Goal: Task Accomplishment & Management: Complete application form

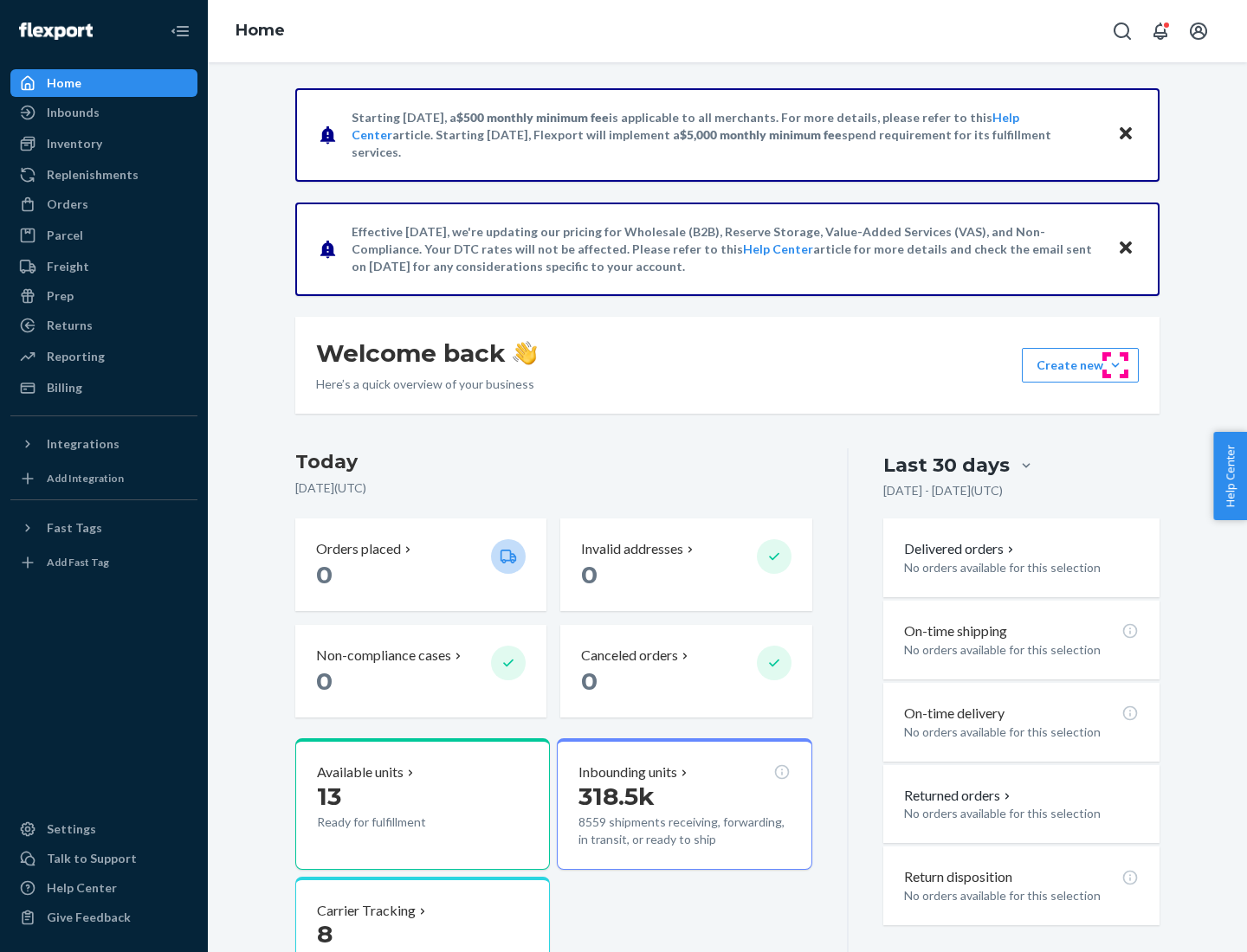
click at [1115, 365] on button "Create new Create new inbound Create new order Create new product" at bounding box center [1080, 364] width 117 height 34
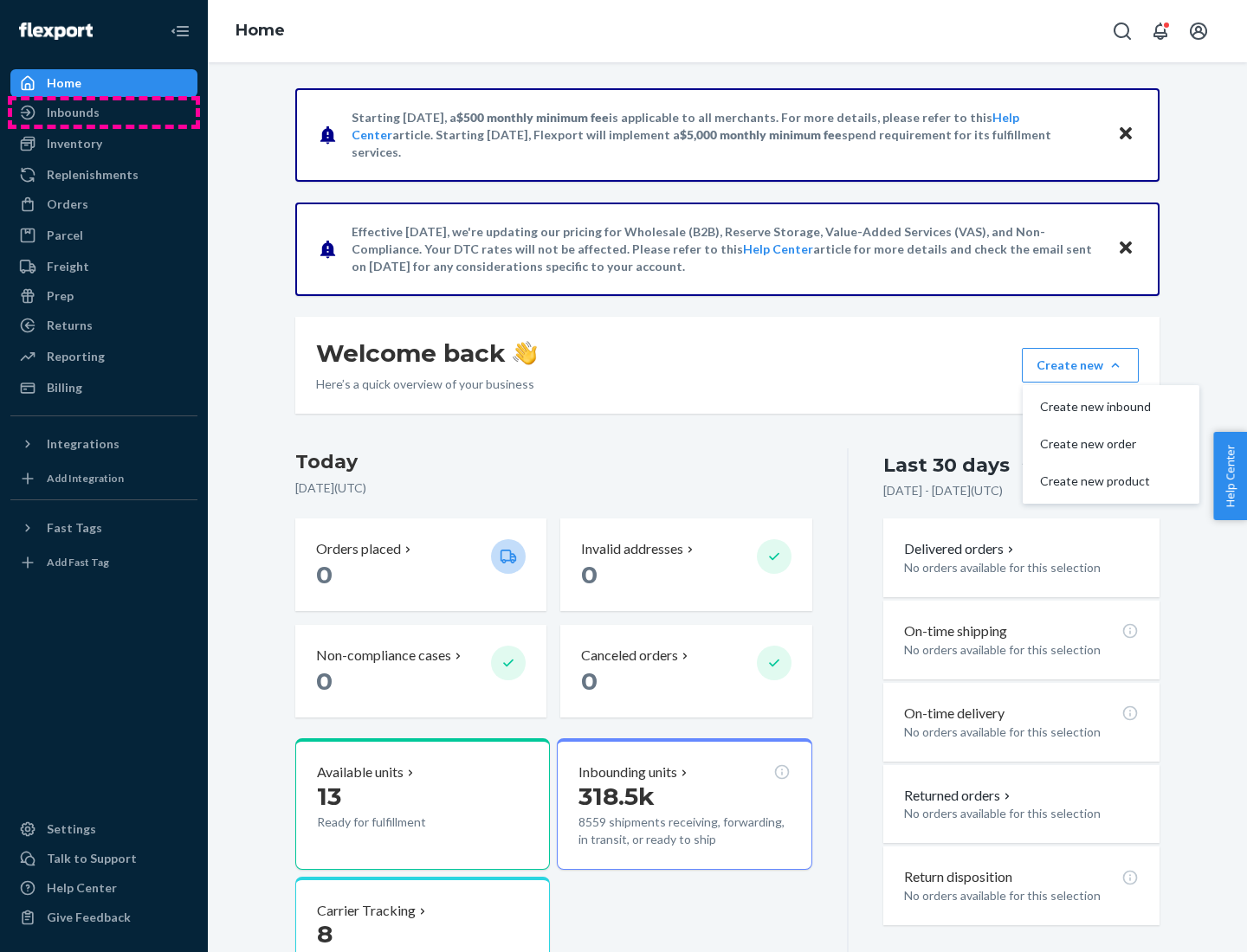
click at [104, 112] on div "Inbounds" at bounding box center [103, 112] width 183 height 24
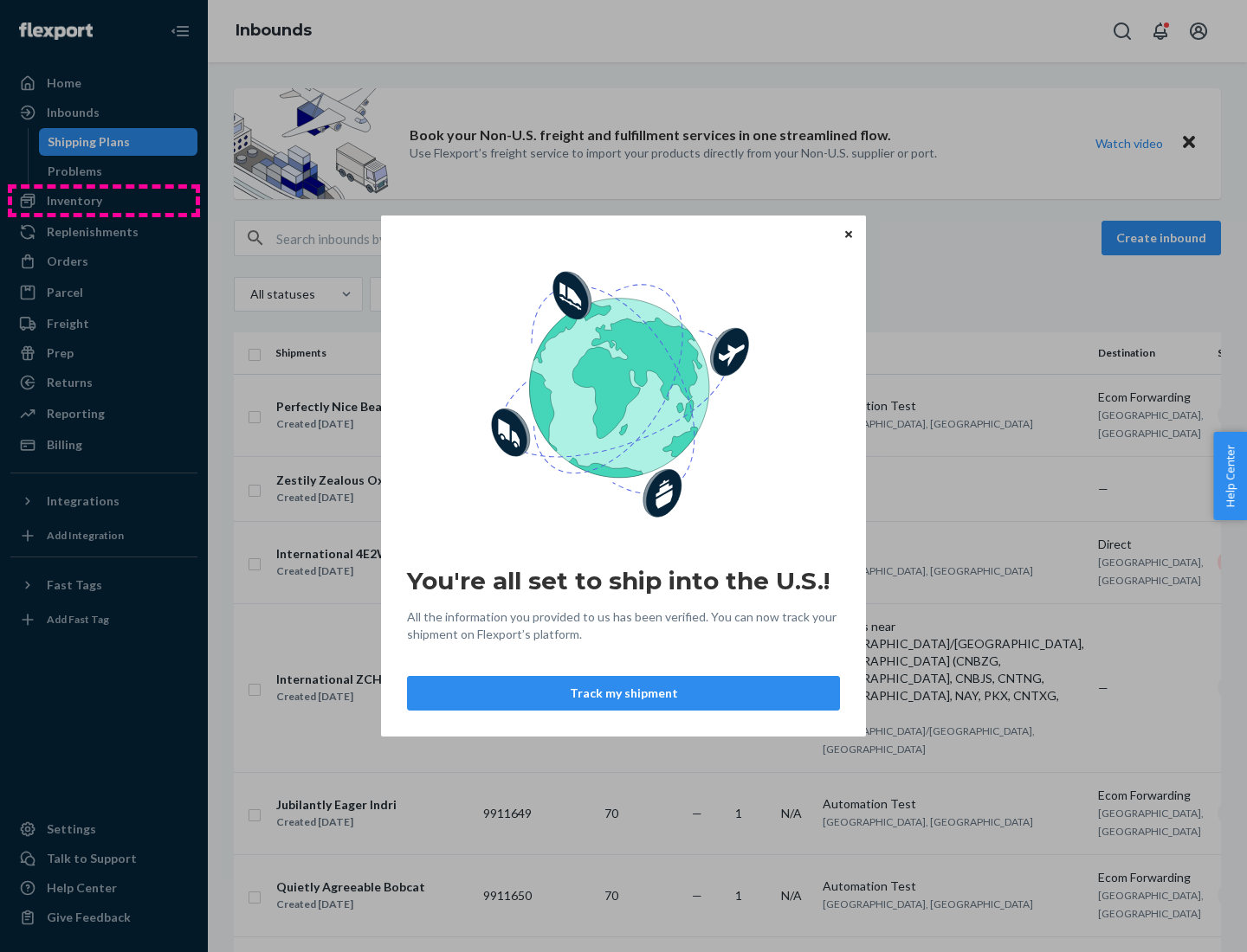
click at [104, 201] on div "You're all set to ship into the U.S.! All the information you provided to us ha…" at bounding box center [623, 476] width 1247 height 952
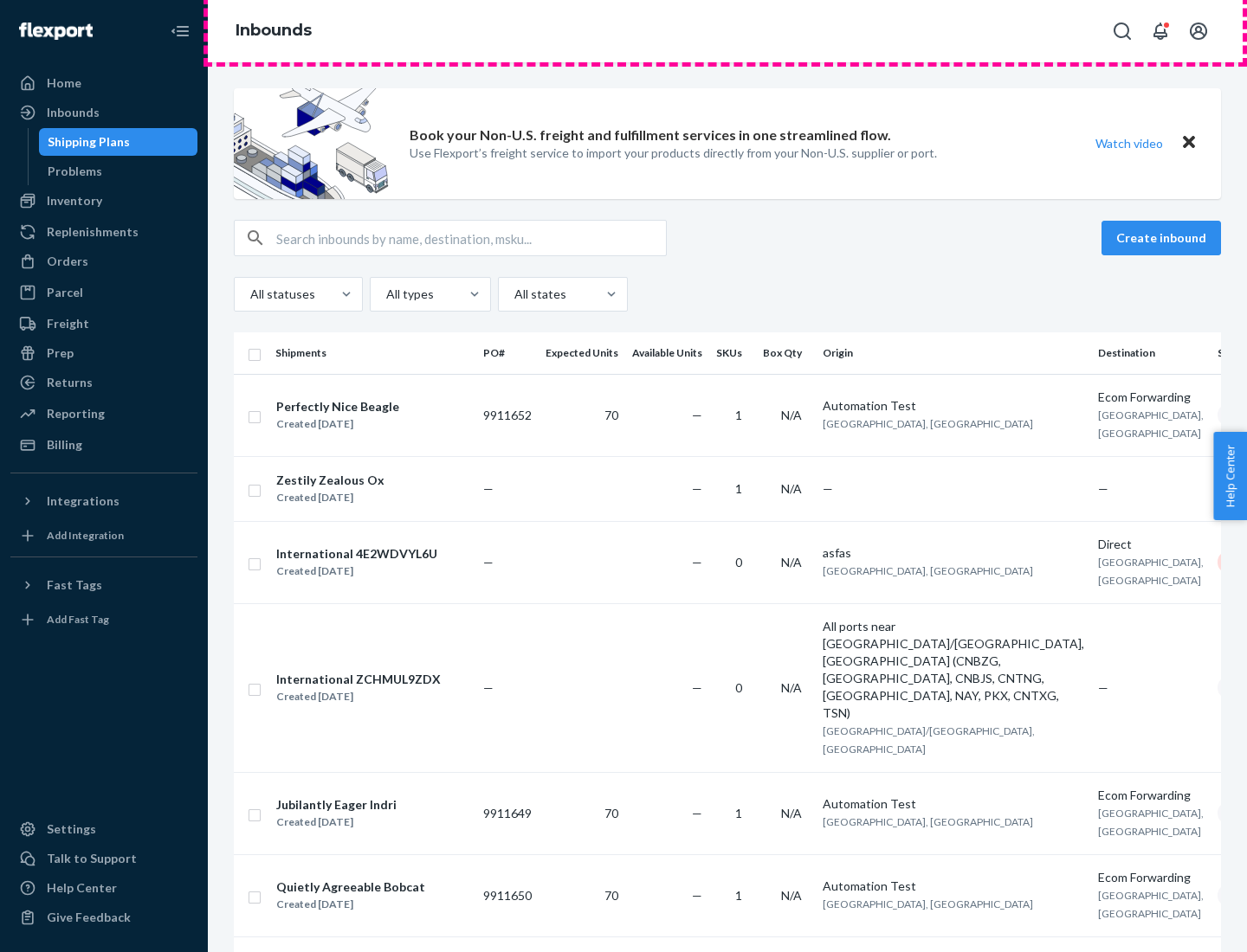
click at [727, 32] on div "Inbounds" at bounding box center [726, 31] width 1039 height 62
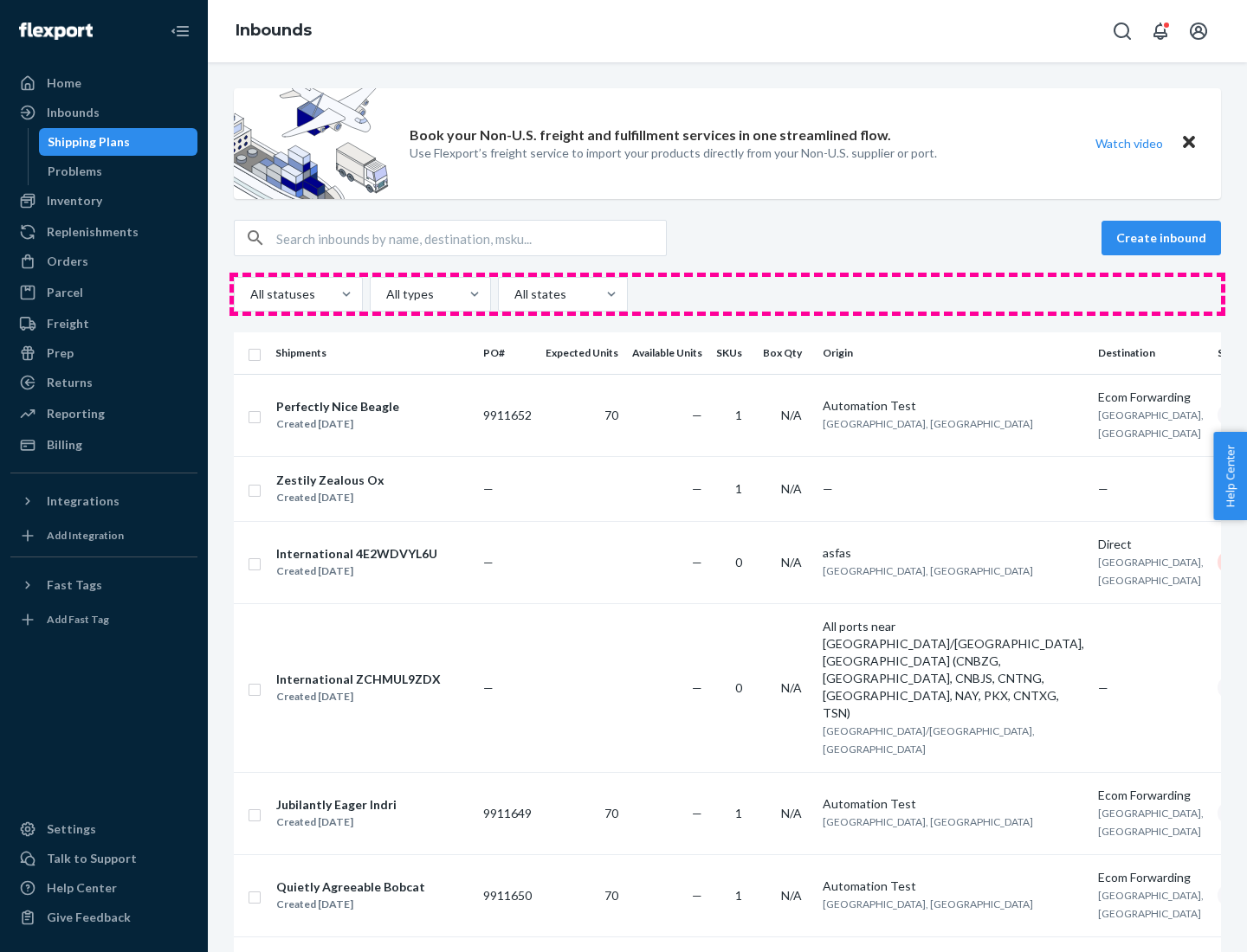
click at [727, 295] on div "All statuses All types All states" at bounding box center [726, 294] width 987 height 34
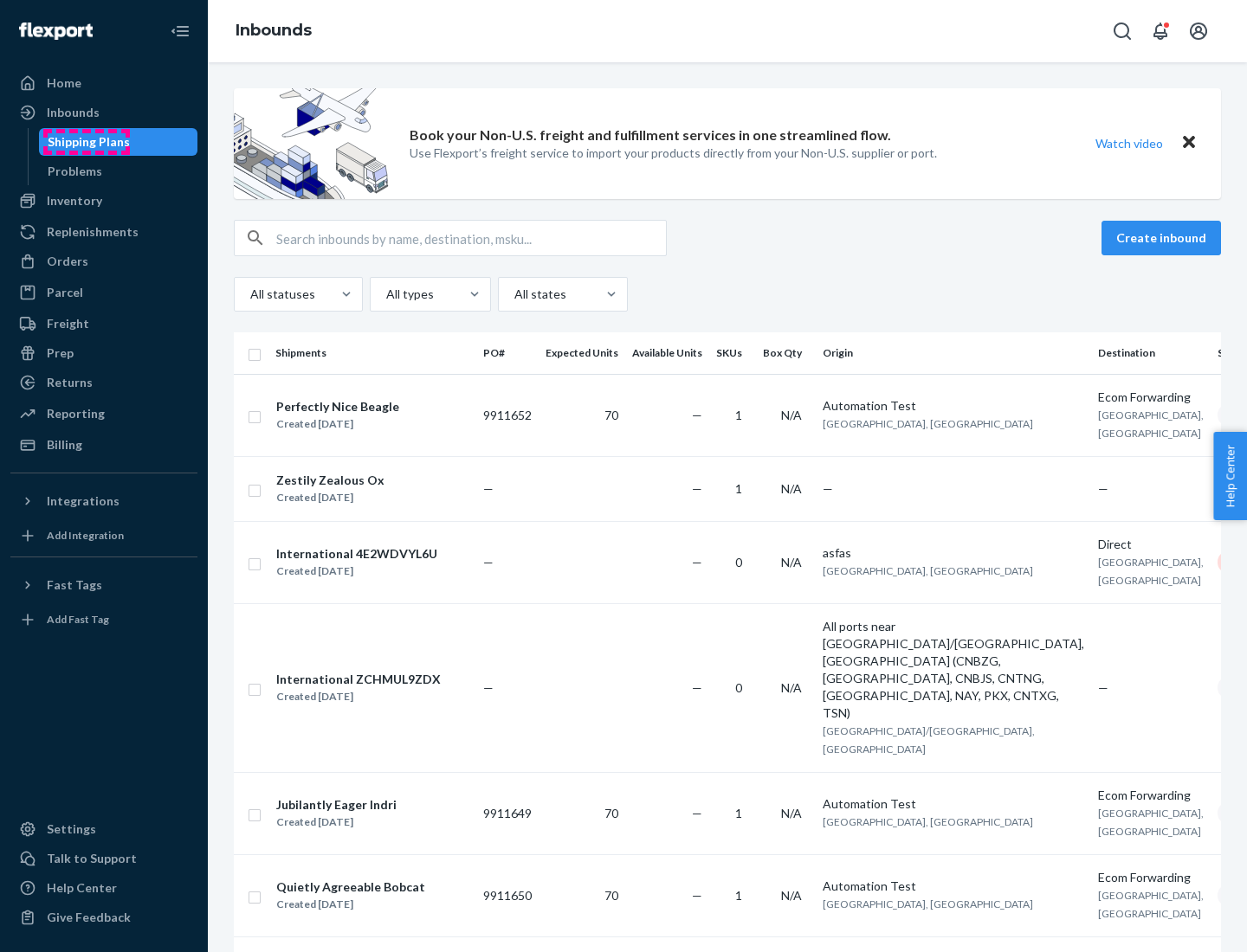
click at [86, 142] on div "Shipping Plans" at bounding box center [88, 141] width 82 height 18
click at [1163, 238] on button "Create inbound" at bounding box center [1161, 237] width 119 height 34
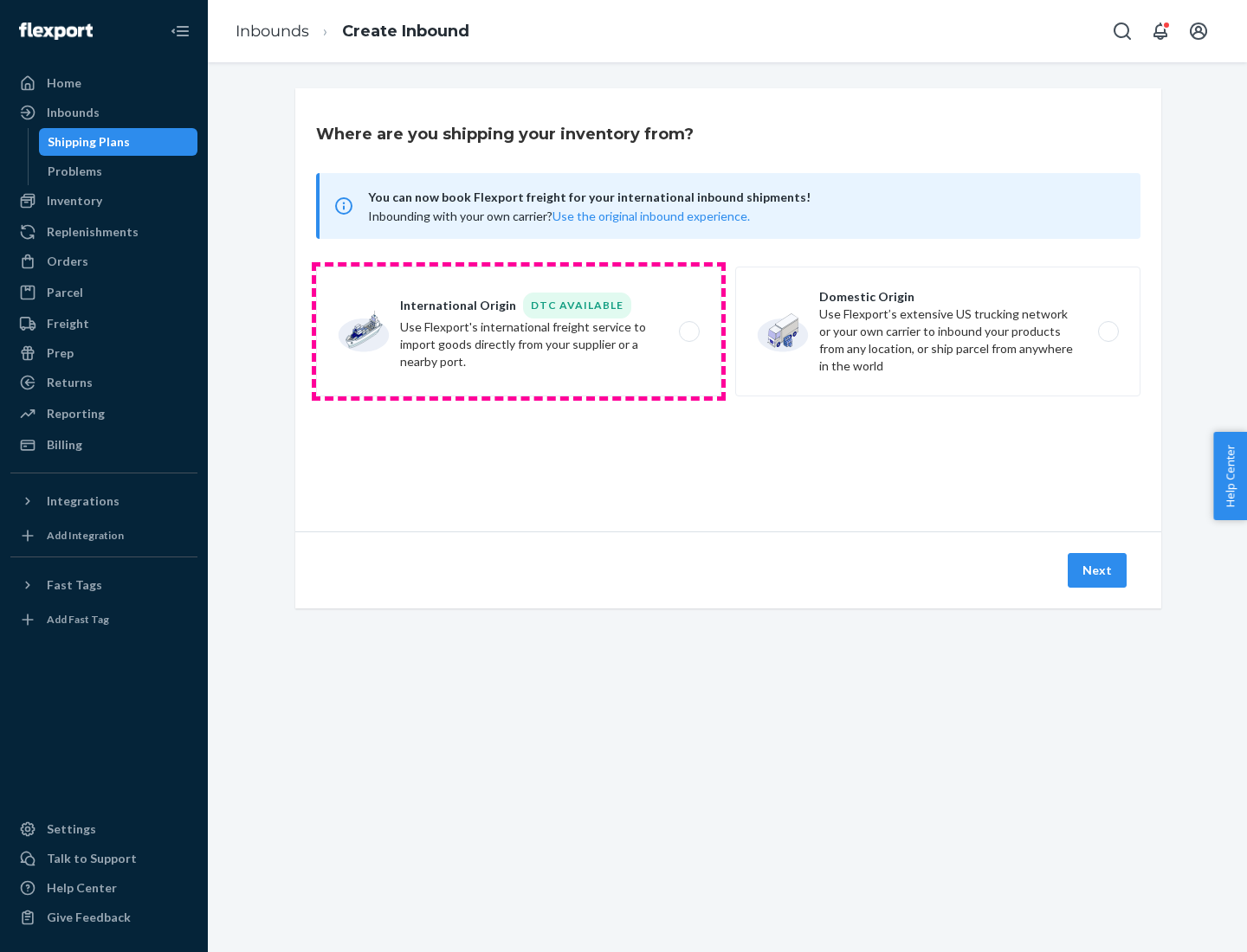
click at [519, 332] on label "International Origin DTC Available Use Flexport's international freight service…" at bounding box center [519, 332] width 405 height 130
click at [688, 332] on input "International Origin DTC Available Use Flexport's international freight service…" at bounding box center [694, 332] width 11 height 11
radio input "true"
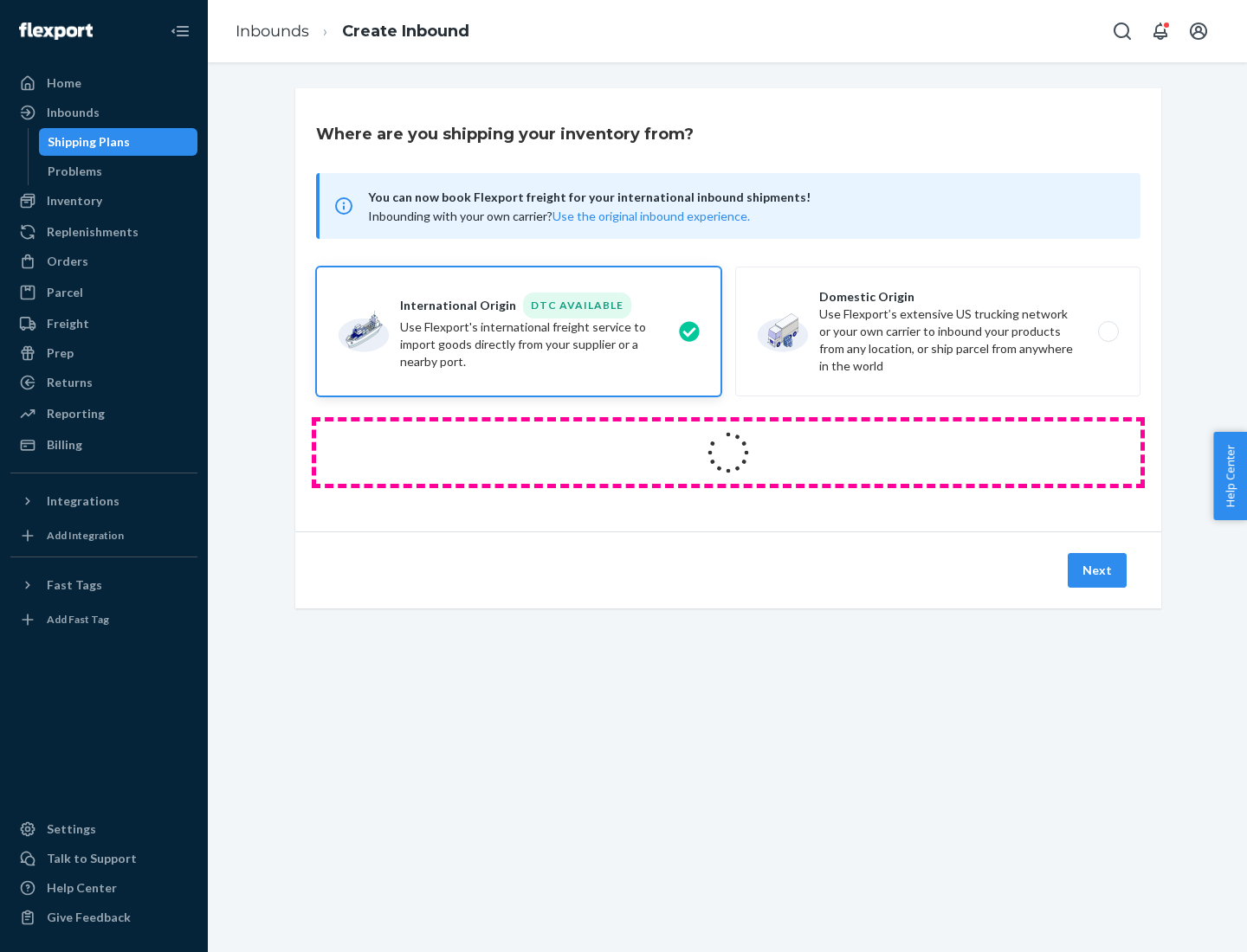
click at [728, 453] on icon at bounding box center [728, 453] width 56 height 56
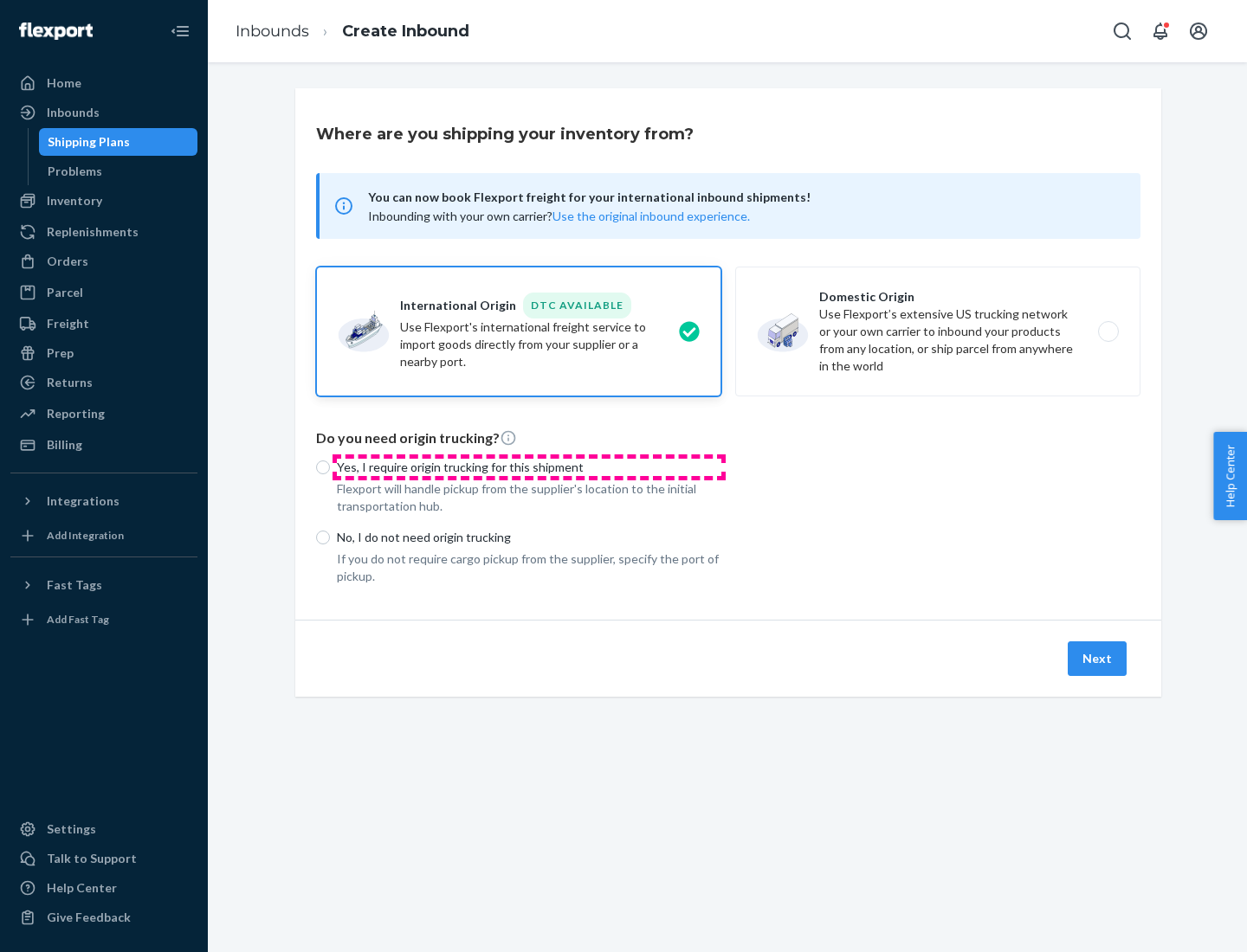
click at [529, 467] on p "Yes, I require origin trucking for this shipment" at bounding box center [528, 467] width 384 height 18
click at [330, 467] on input "Yes, I require origin trucking for this shipment" at bounding box center [323, 467] width 14 height 14
radio input "true"
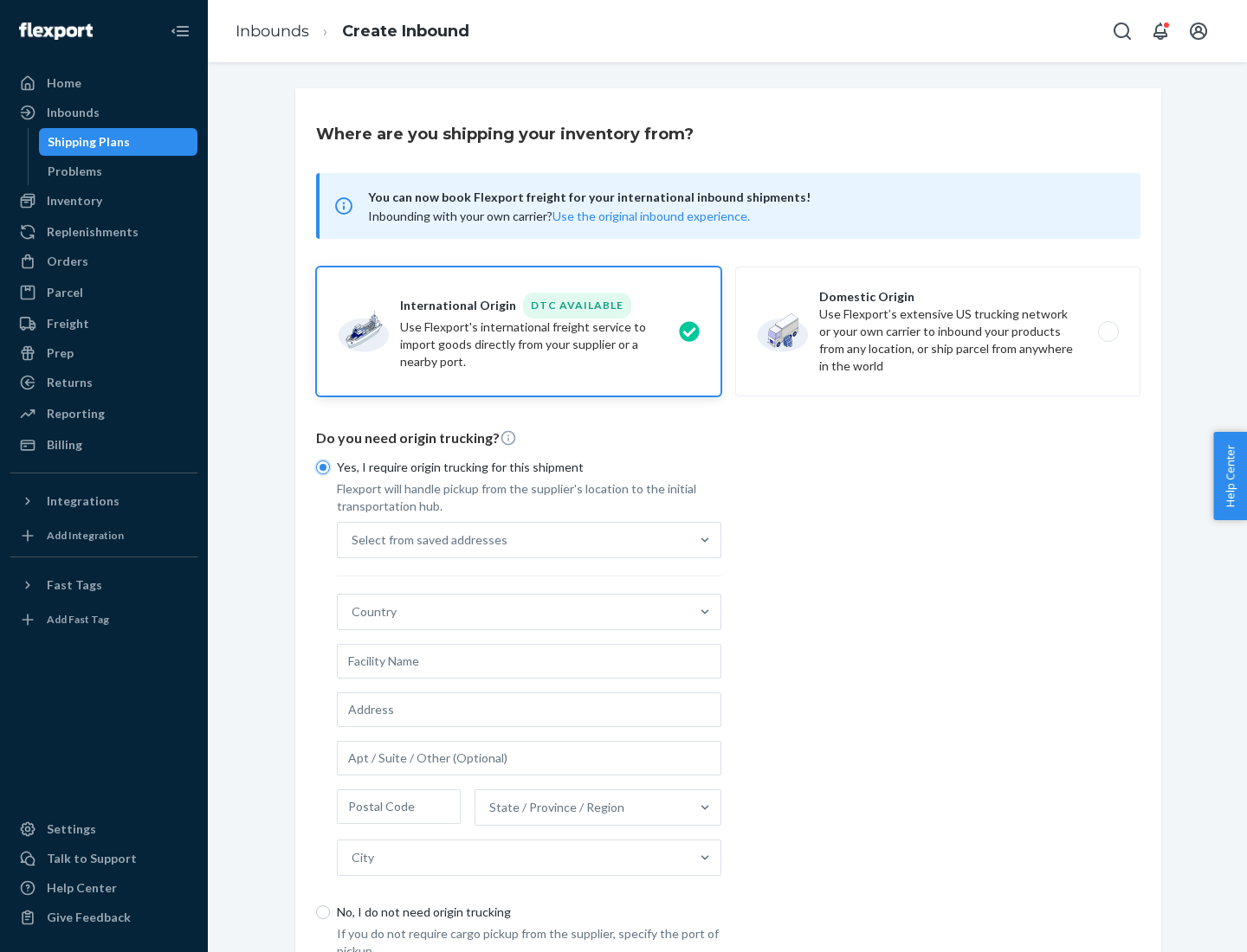
scroll to position [33, 0]
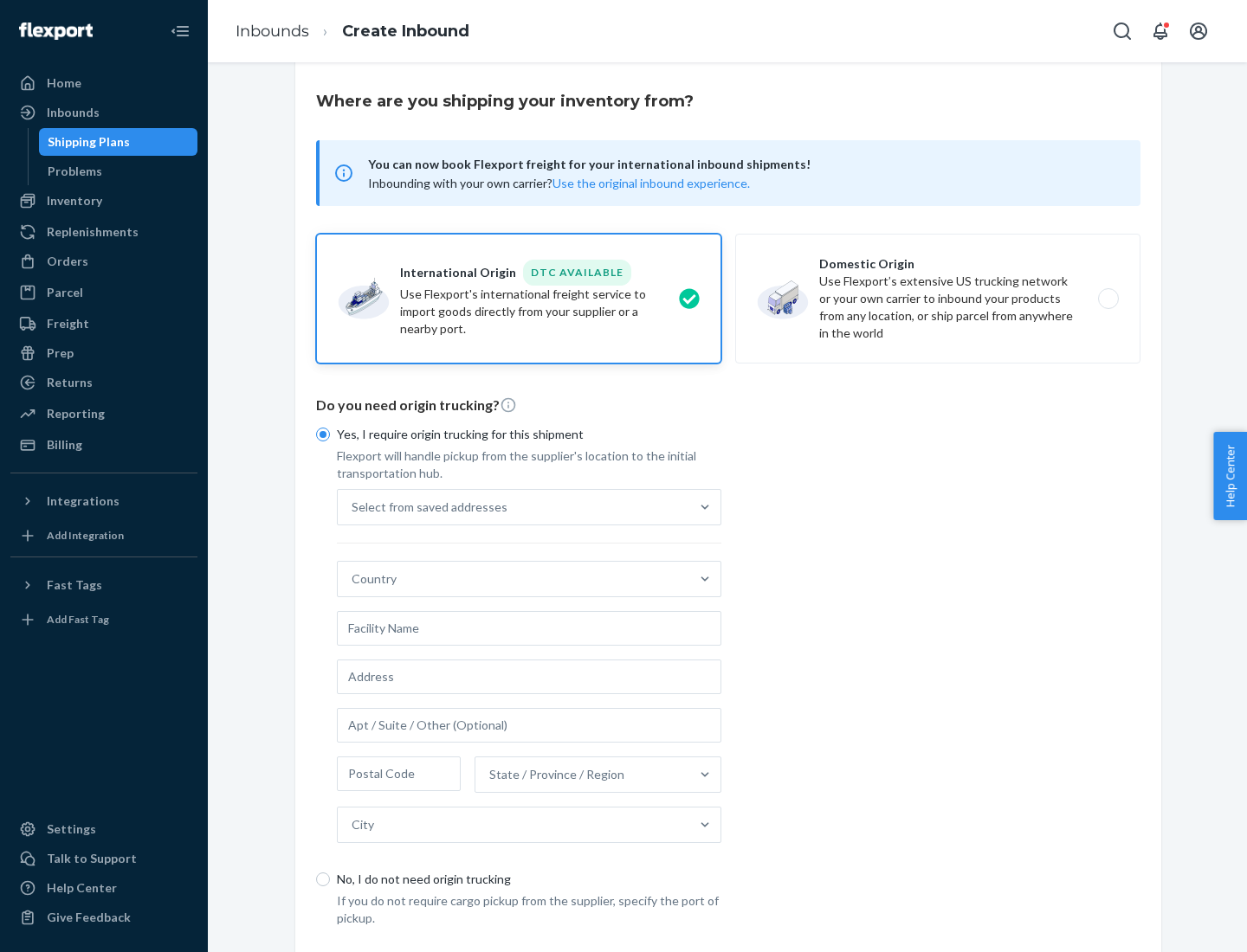
click at [513, 507] on div "Select from saved addresses" at bounding box center [513, 507] width 352 height 34
click at [353, 507] on input "Select from saved addresses" at bounding box center [352, 507] width 2 height 18
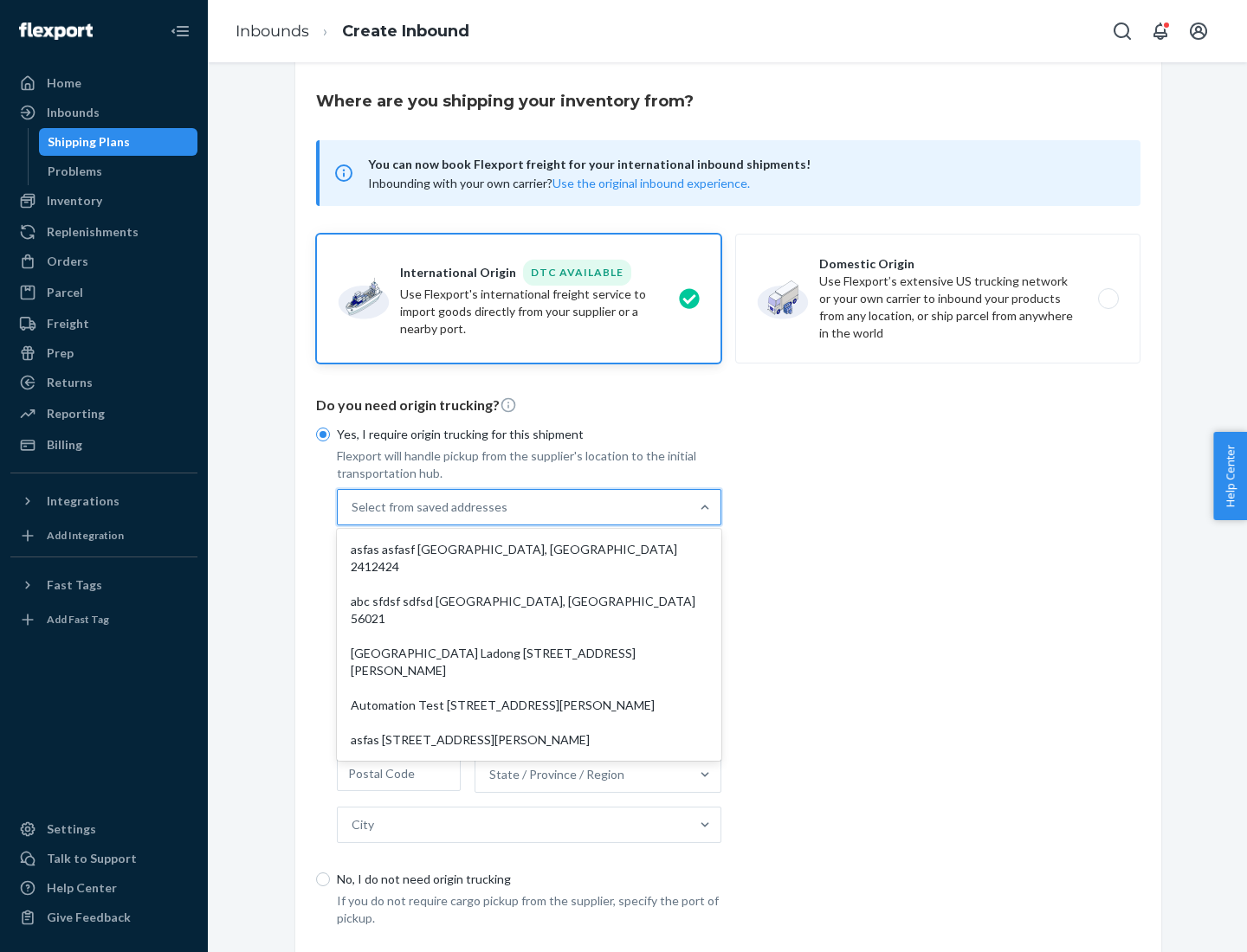
scroll to position [75, 0]
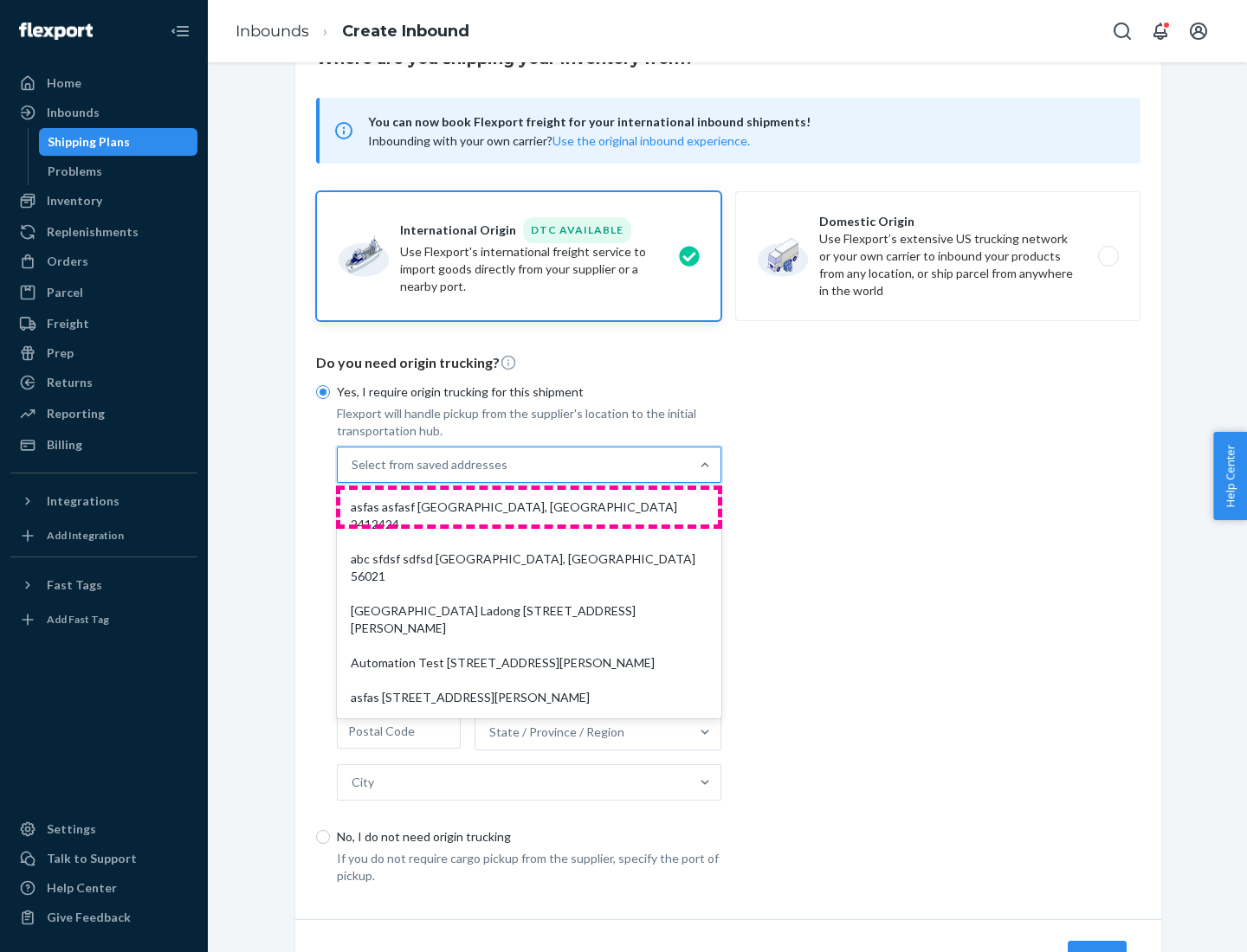
click at [529, 507] on div "asfas asfasf [GEOGRAPHIC_DATA], [GEOGRAPHIC_DATA] 2412424" at bounding box center [529, 516] width 378 height 52
click at [353, 473] on input "option asfas asfasf [GEOGRAPHIC_DATA], [GEOGRAPHIC_DATA] 2412424 focused, 1 of …" at bounding box center [352, 465] width 2 height 18
type input "asfas"
type input "asfasf"
type input "2412424"
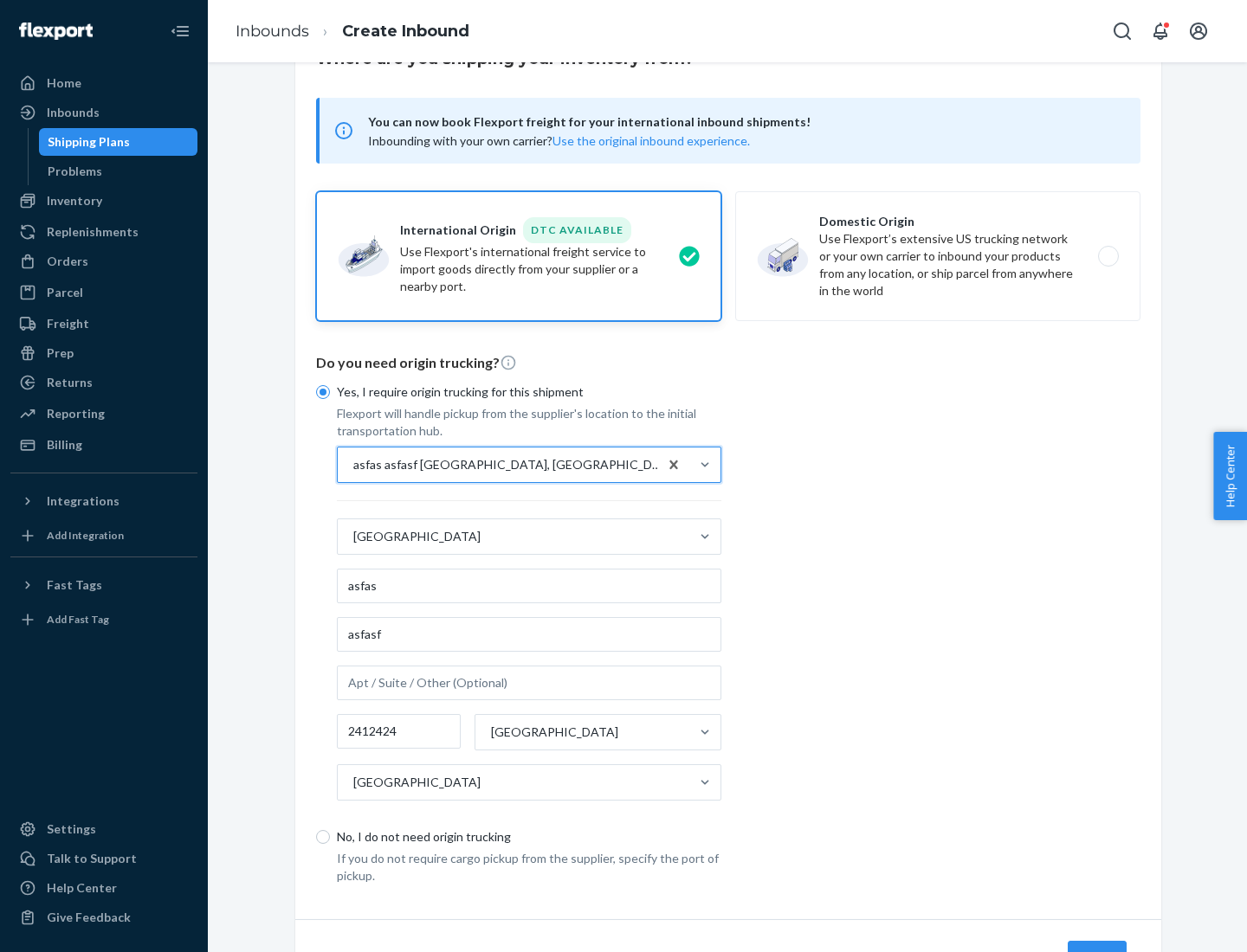
scroll to position [161, 0]
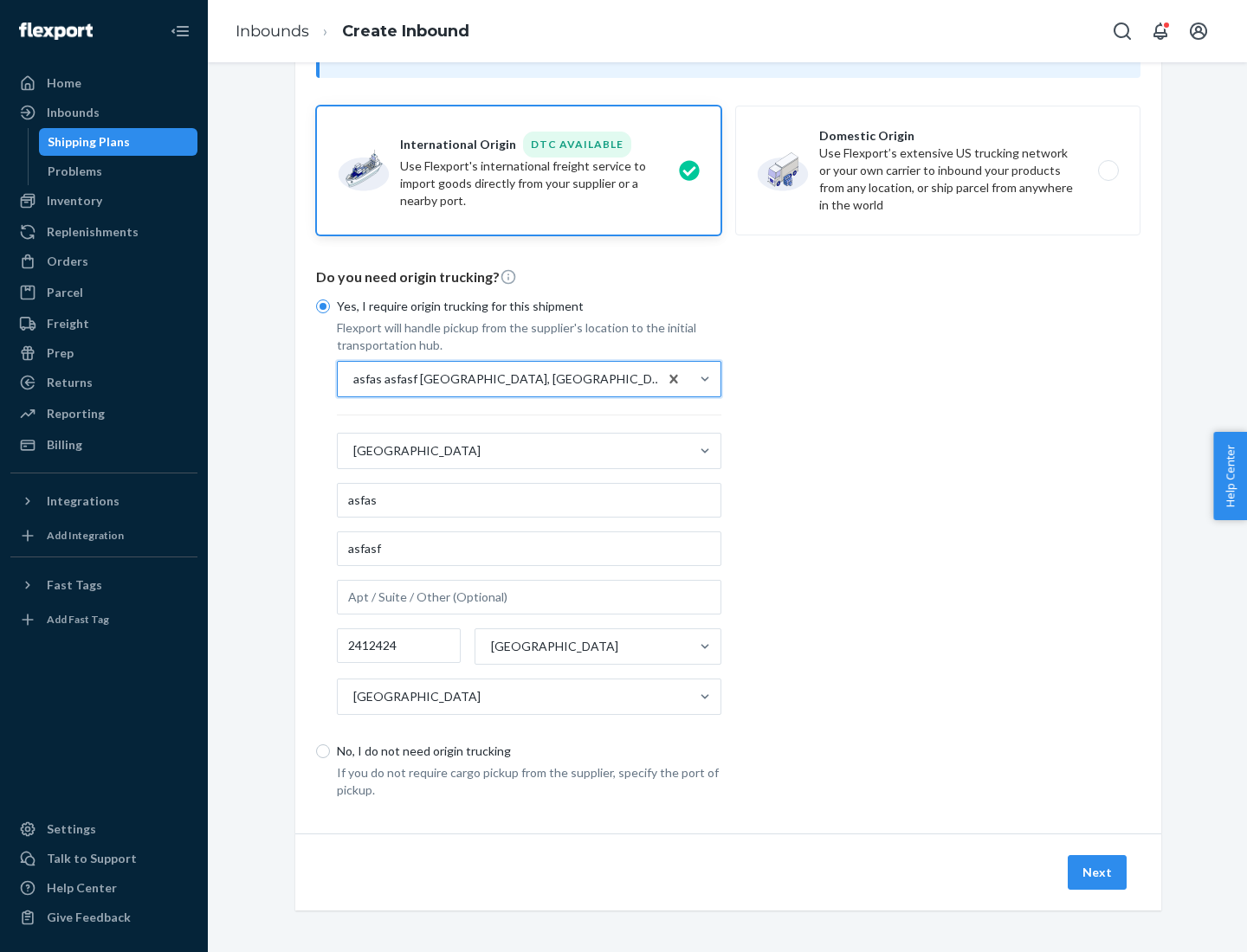
click at [1097, 871] on button "Next" at bounding box center [1096, 872] width 59 height 34
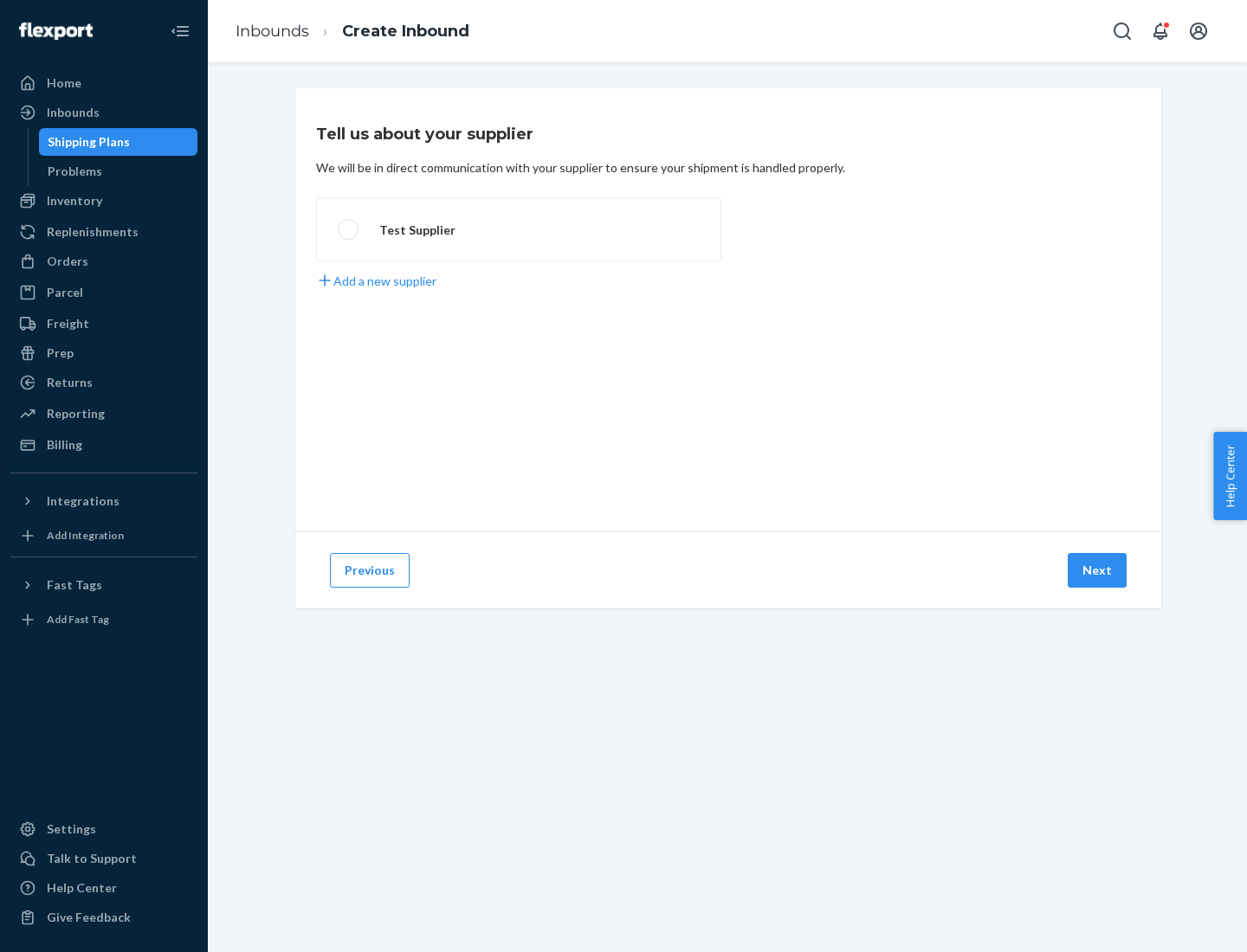
click at [519, 230] on label "Test Supplier" at bounding box center [519, 229] width 405 height 64
click at [349, 230] on input "Test Supplier" at bounding box center [343, 230] width 11 height 11
radio input "true"
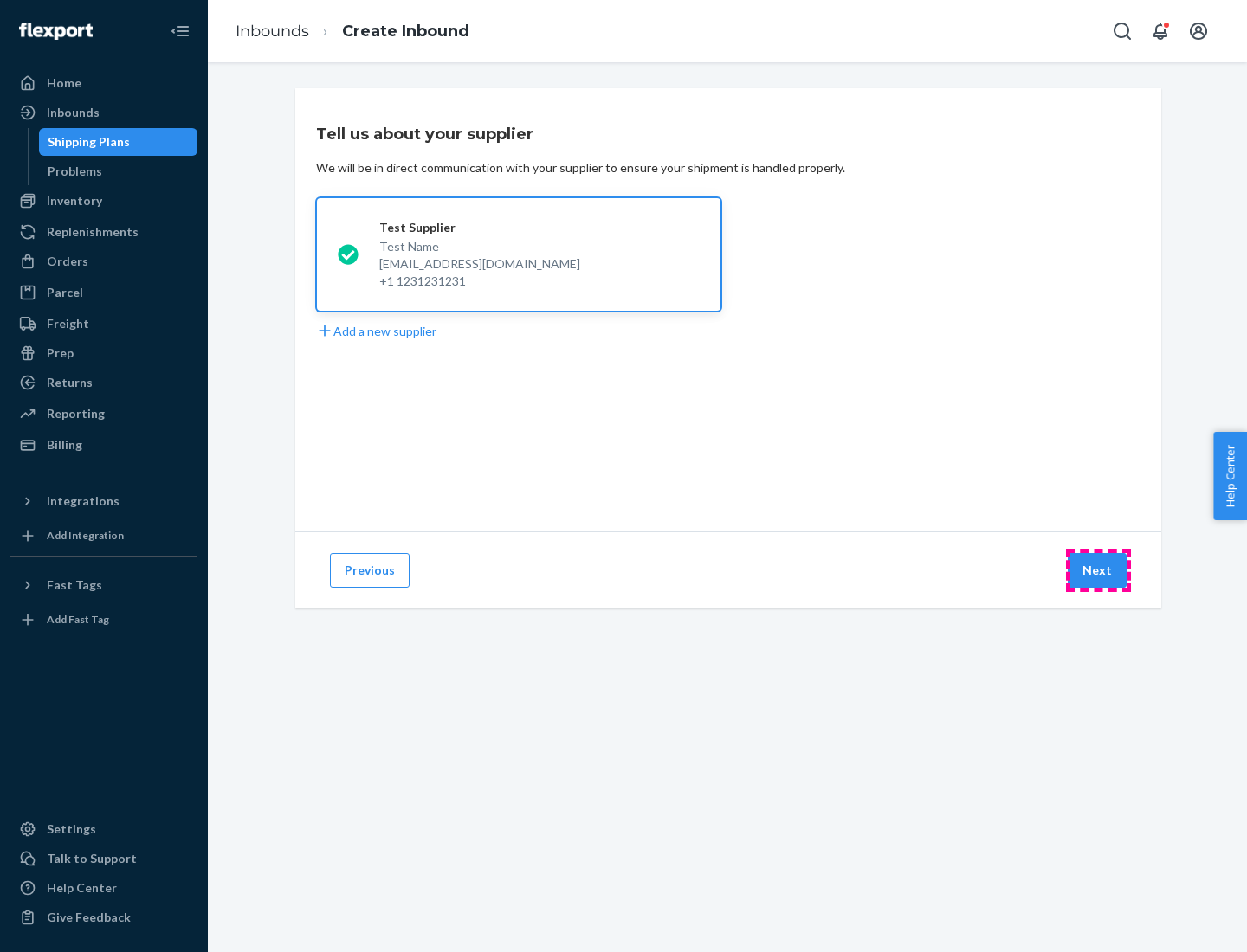
click at [1097, 570] on button "Next" at bounding box center [1096, 570] width 59 height 34
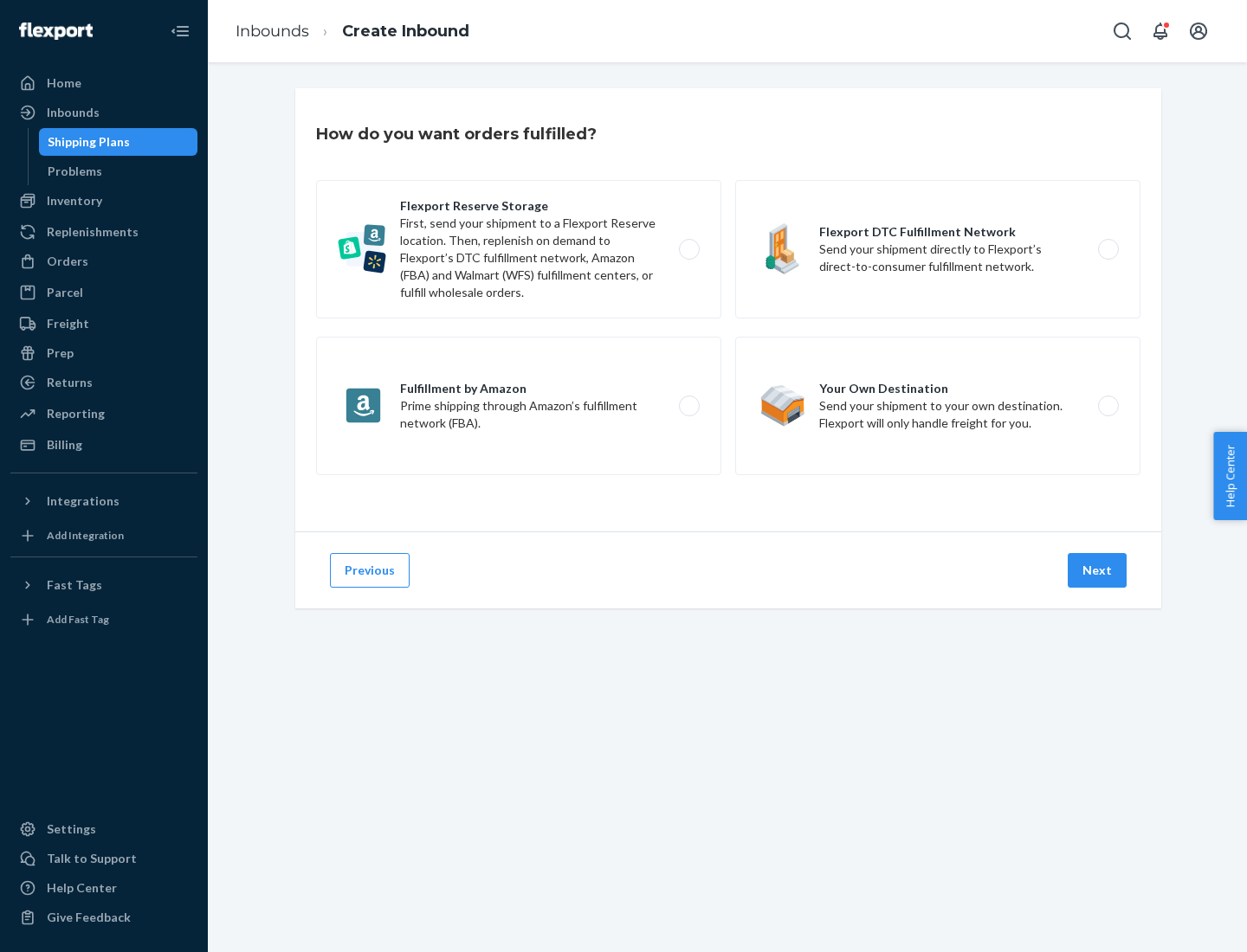
click at [519, 406] on label "Fulfillment by Amazon Prime shipping through Amazon’s fulfillment network (FBA)." at bounding box center [519, 405] width 405 height 139
click at [688, 406] on input "Fulfillment by Amazon Prime shipping through Amazon’s fulfillment network (FBA)." at bounding box center [694, 406] width 11 height 11
radio input "true"
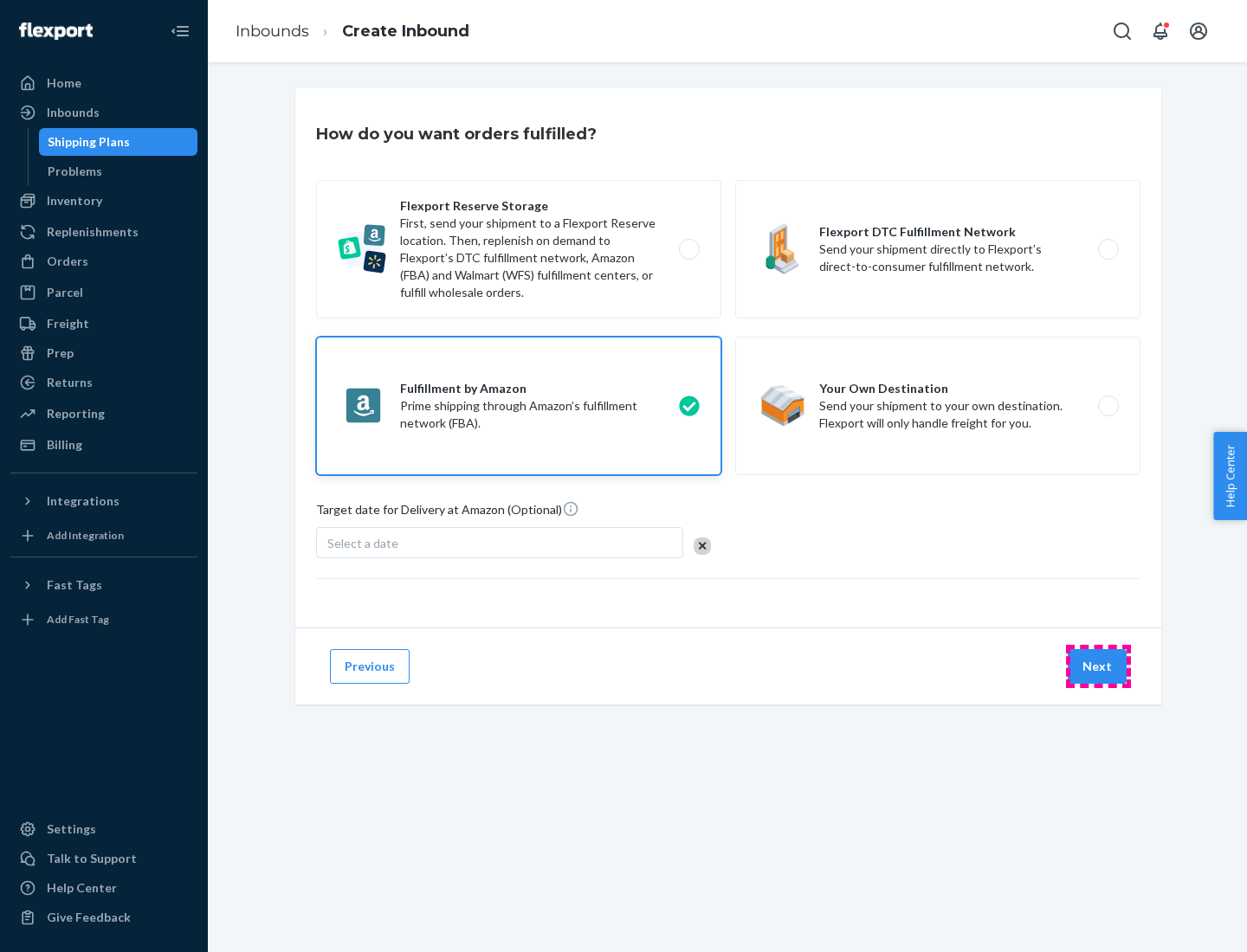
click at [1097, 667] on button "Next" at bounding box center [1096, 666] width 59 height 34
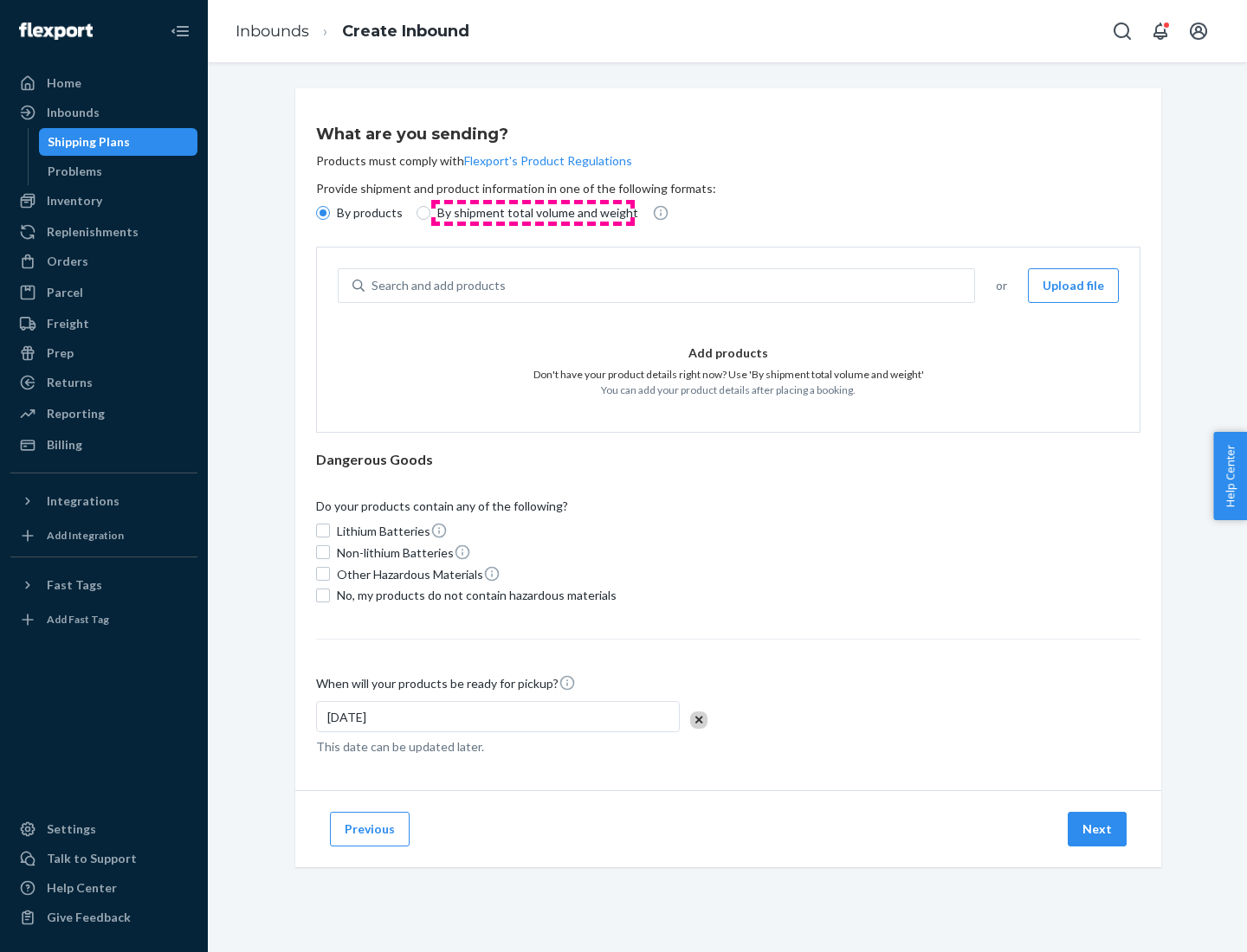
click at [533, 213] on p "By shipment total volume and weight" at bounding box center [537, 213] width 201 height 18
click at [431, 213] on input "By shipment total volume and weight" at bounding box center [423, 213] width 14 height 14
radio input "true"
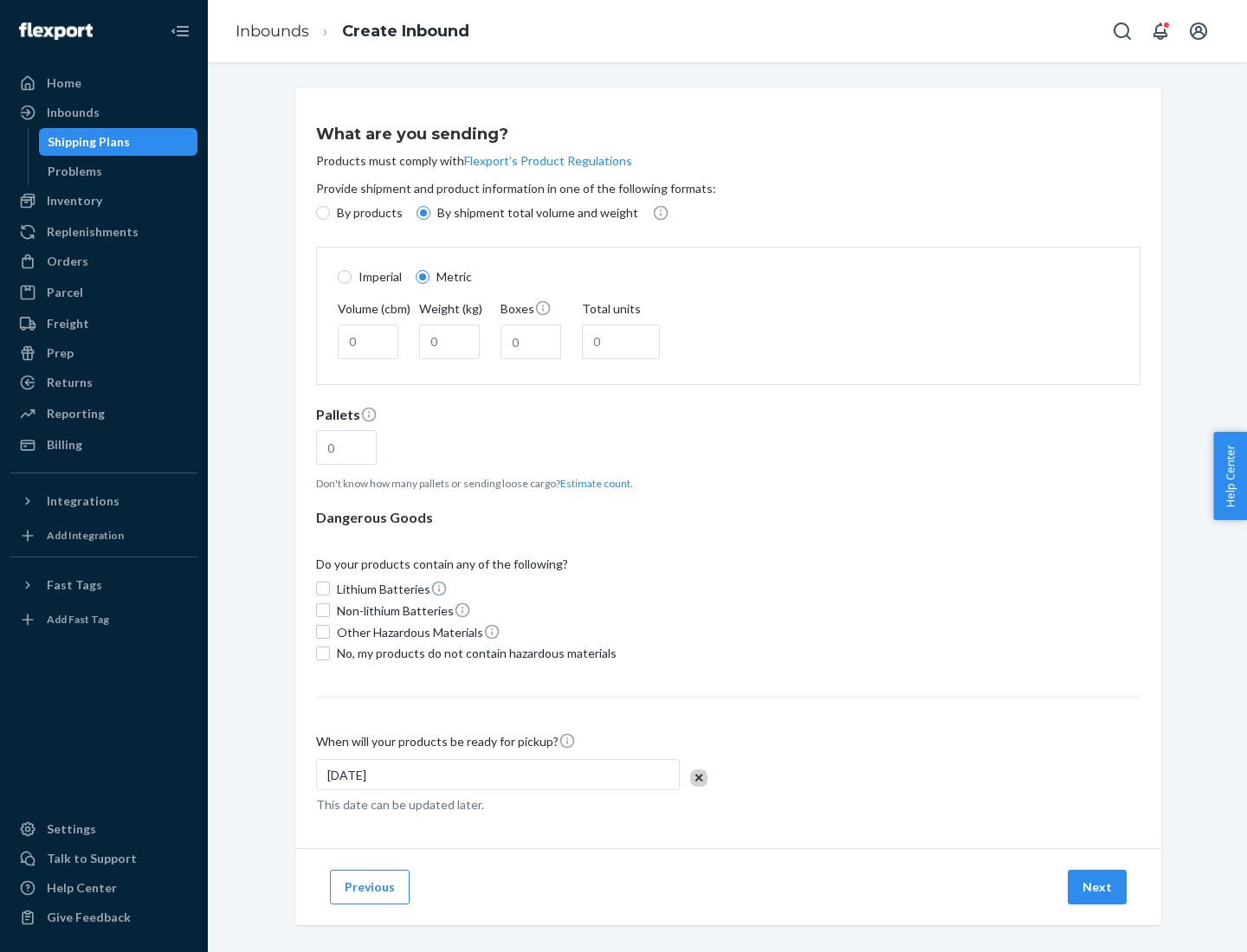
click at [368, 213] on p "By products" at bounding box center [369, 213] width 66 height 18
click at [330, 213] on input "By products" at bounding box center [323, 213] width 14 height 14
radio input "true"
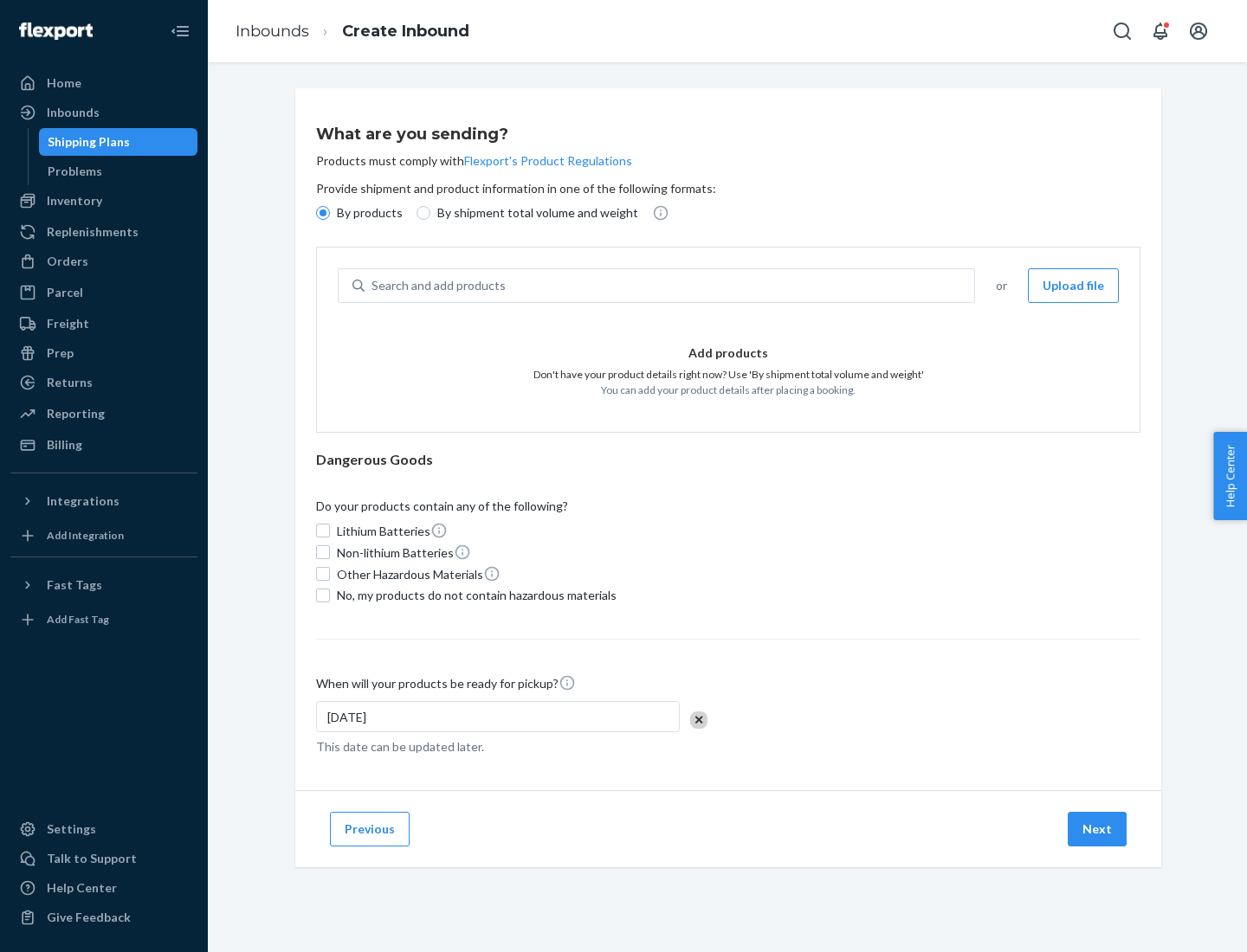
click at [670, 285] on div "Search and add products" at bounding box center [669, 285] width 609 height 32
click at [373, 285] on input "Search and add products" at bounding box center [372, 285] width 2 height 18
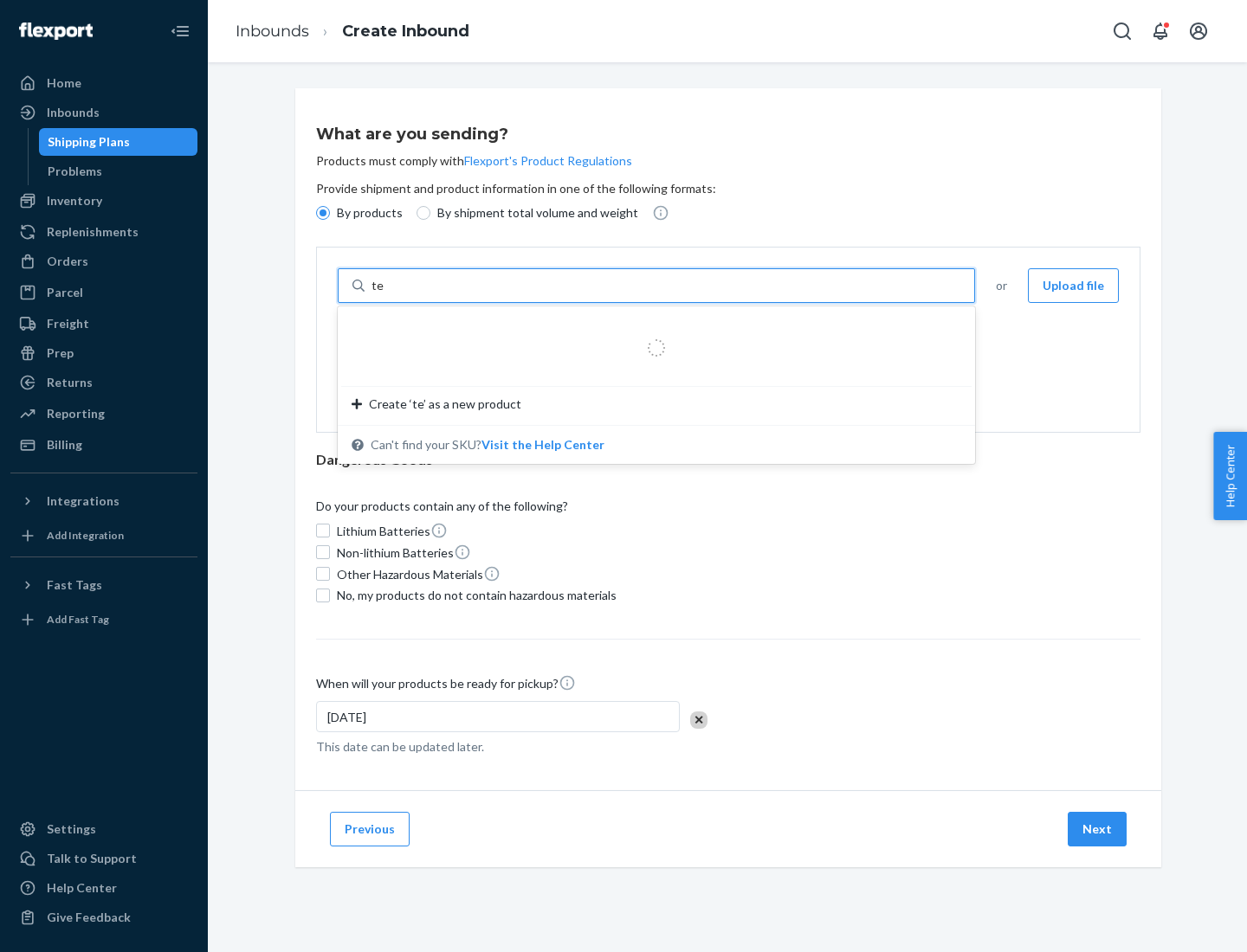
type input "test"
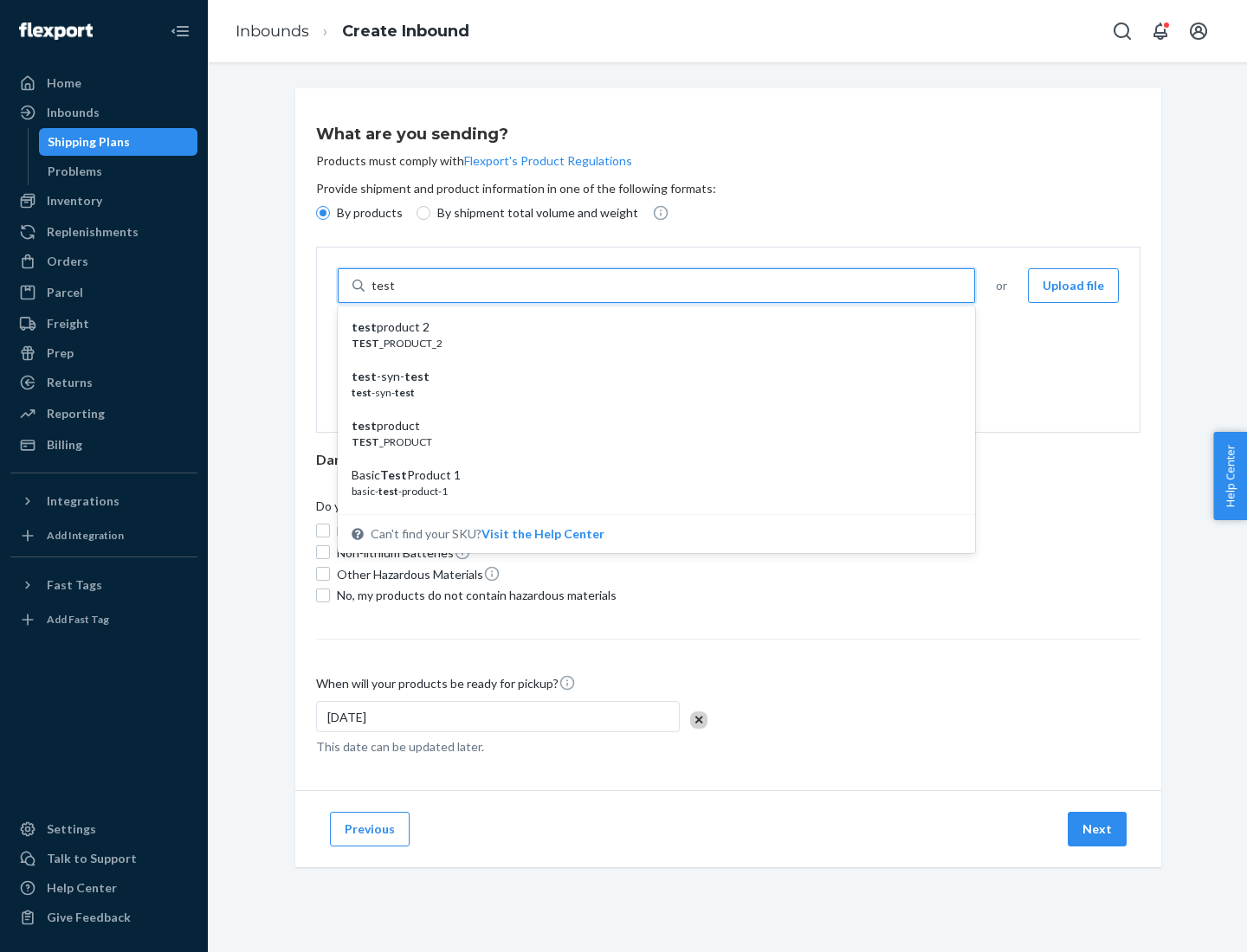
click at [650, 327] on div "test product 2" at bounding box center [649, 327] width 595 height 18
click at [394, 295] on input "test" at bounding box center [382, 285] width 22 height 18
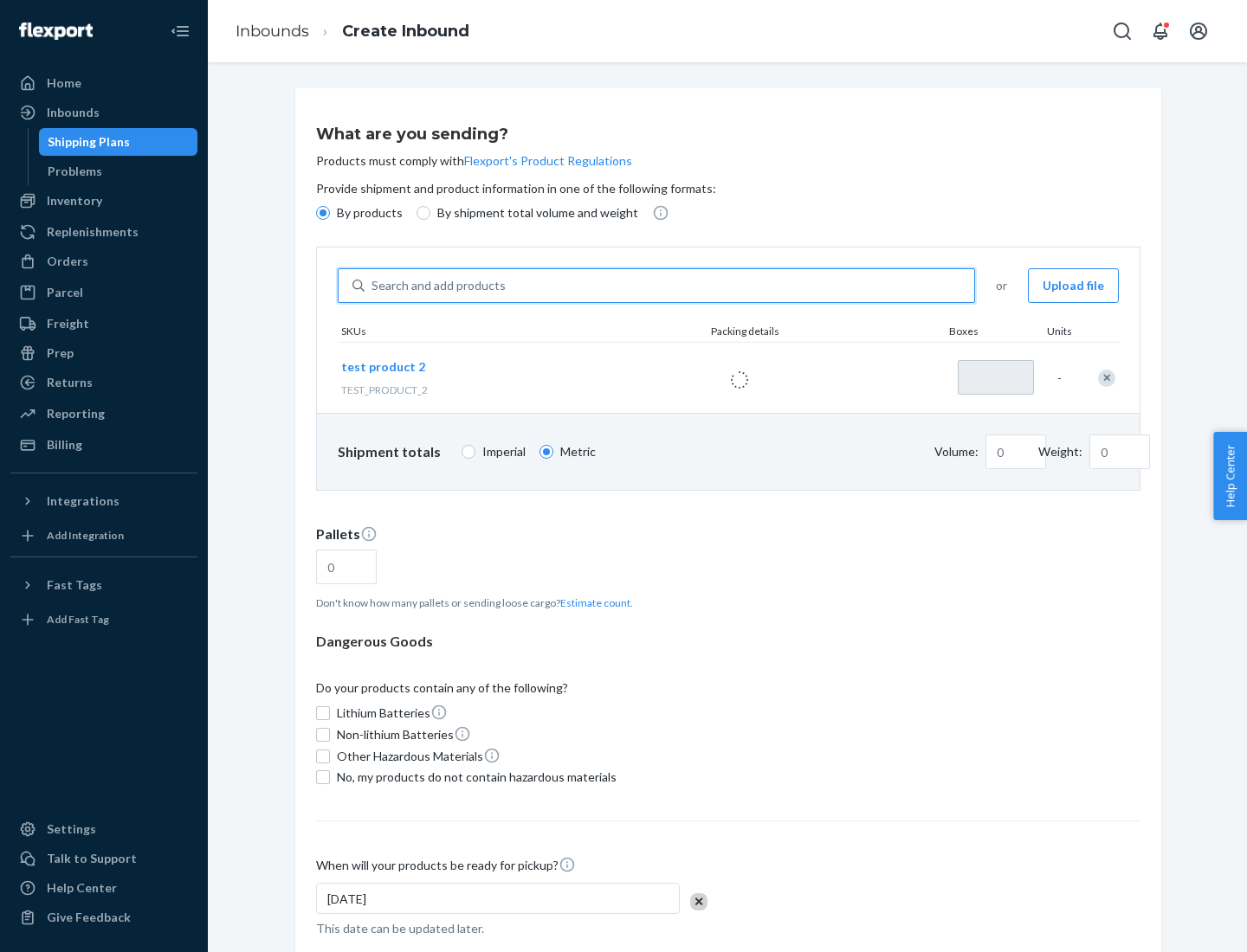
type input "1"
type input "0.02"
type input "22.23"
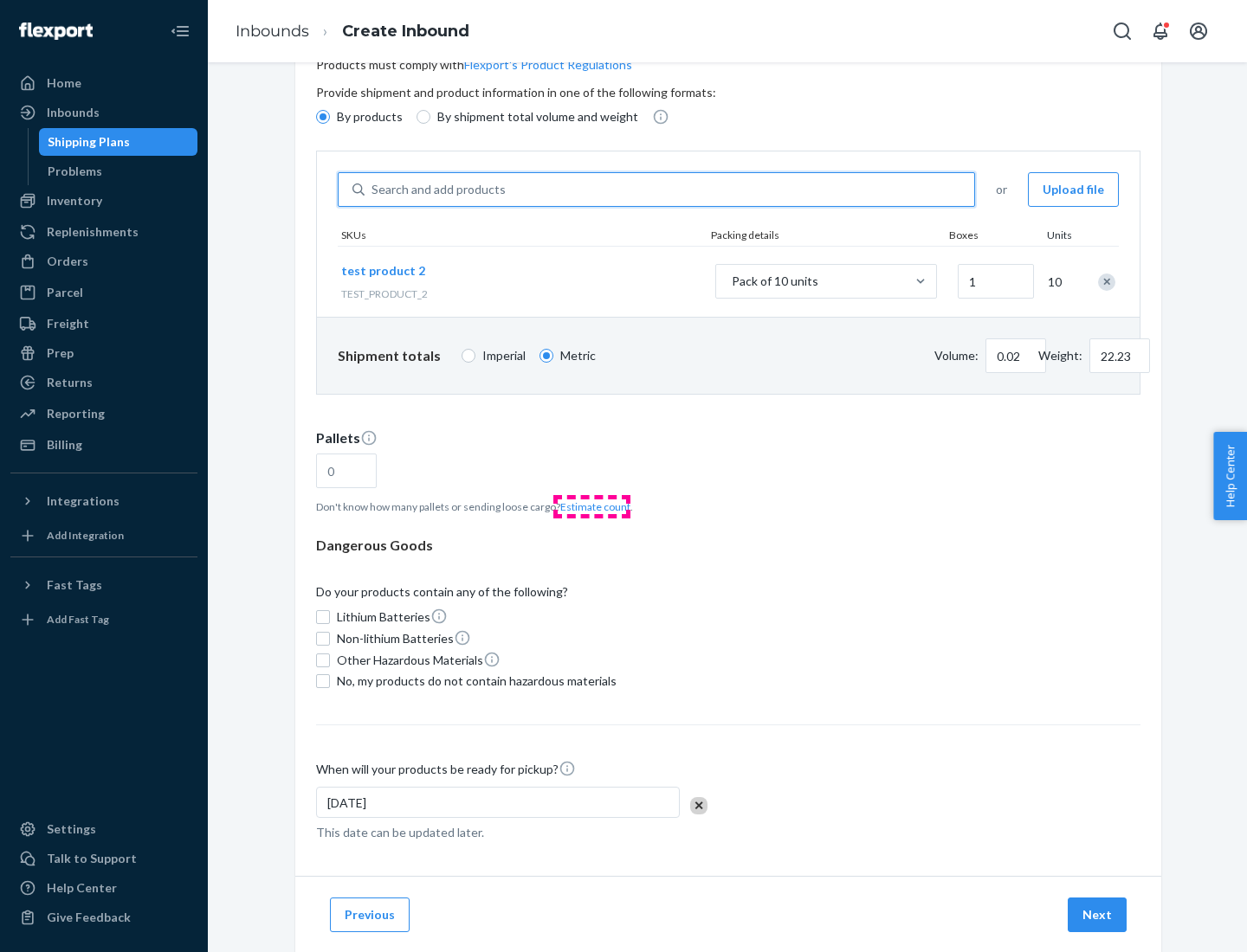
click at [591, 507] on button "Estimate count" at bounding box center [594, 507] width 70 height 15
type input "1"
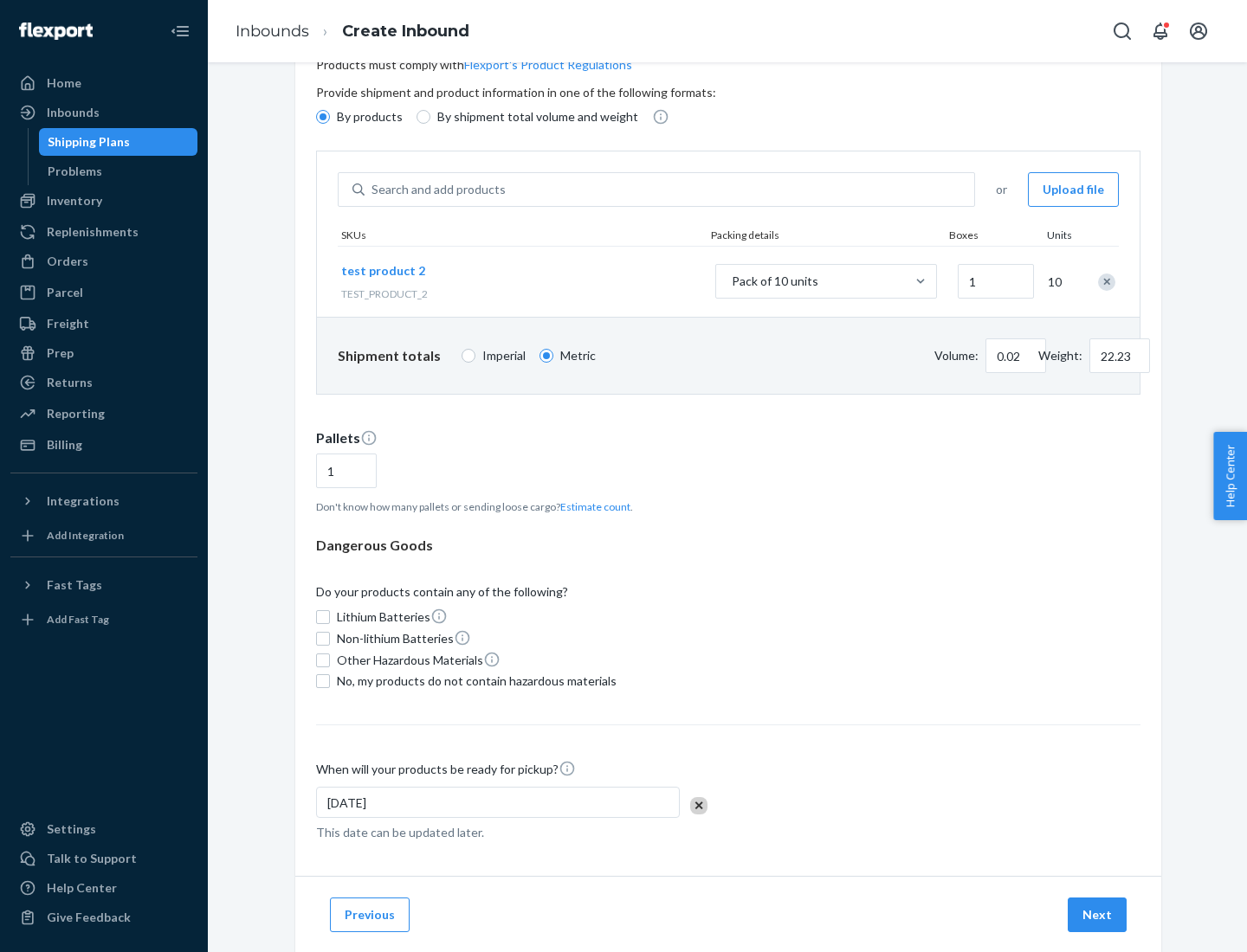
scroll to position [139, 0]
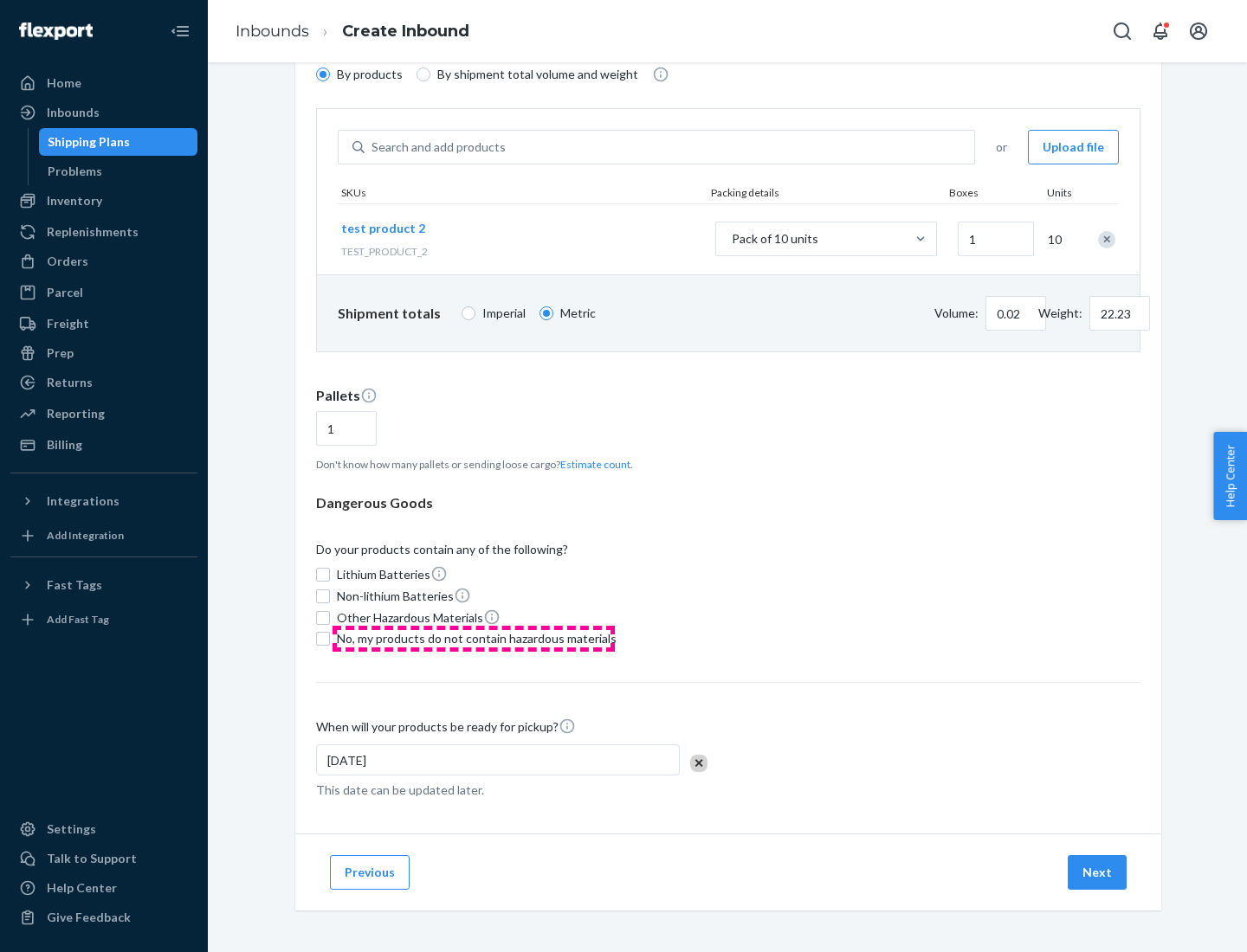
click at [473, 639] on span "No, my products do not contain hazardous materials" at bounding box center [476, 639] width 280 height 18
click at [330, 639] on input "No, my products do not contain hazardous materials" at bounding box center [323, 639] width 14 height 14
checkbox input "true"
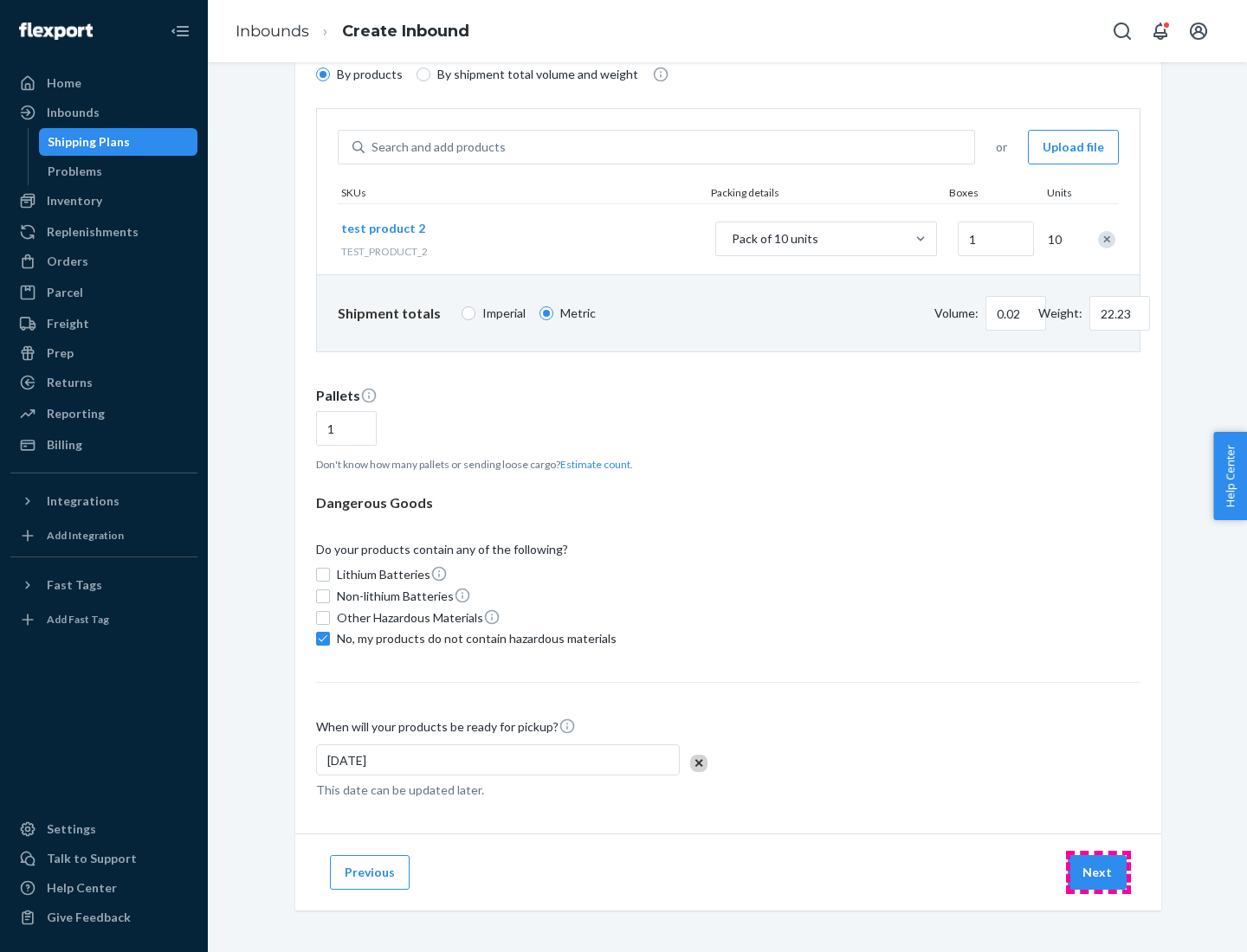
click at [1097, 872] on button "Next" at bounding box center [1096, 872] width 59 height 34
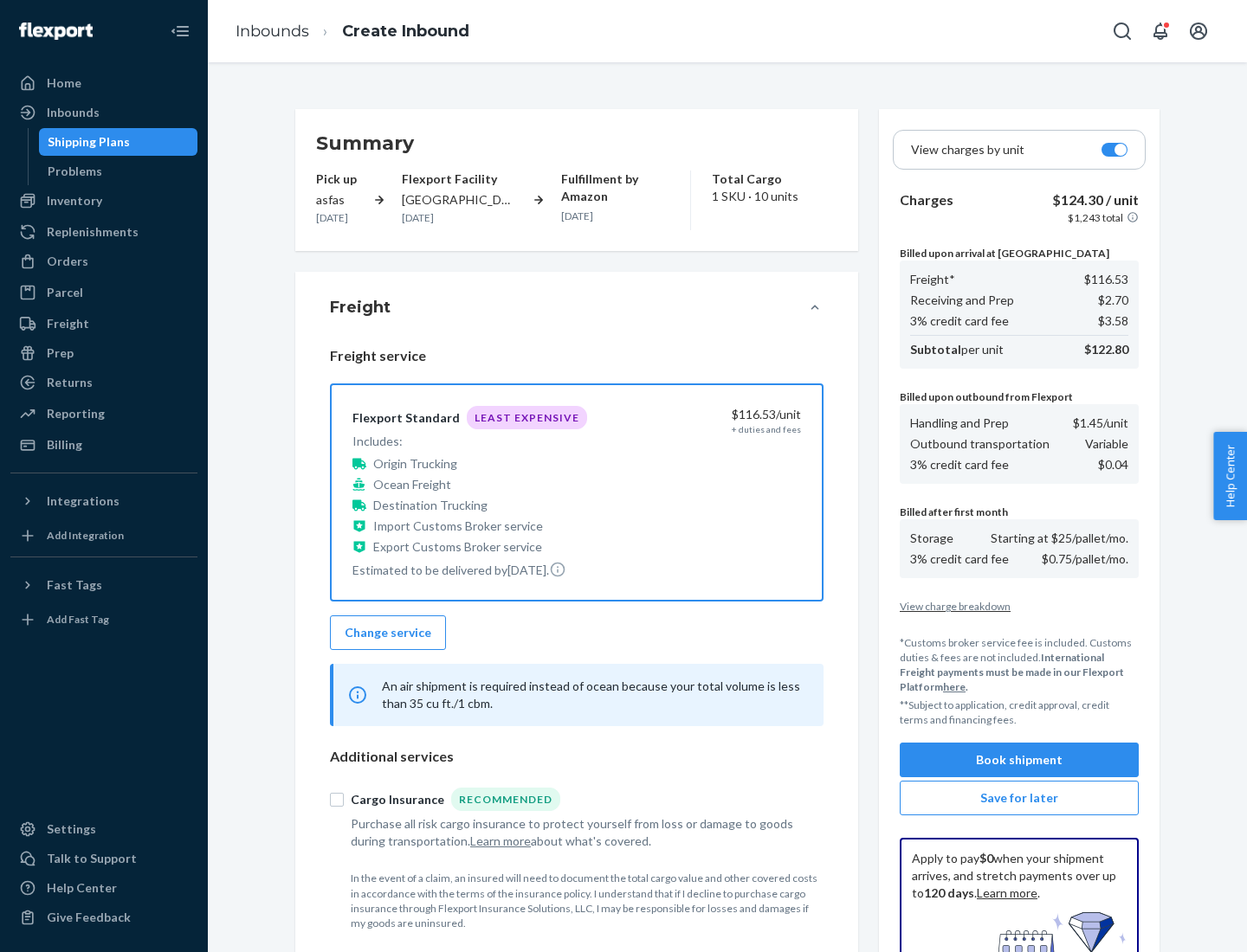
scroll to position [253, 0]
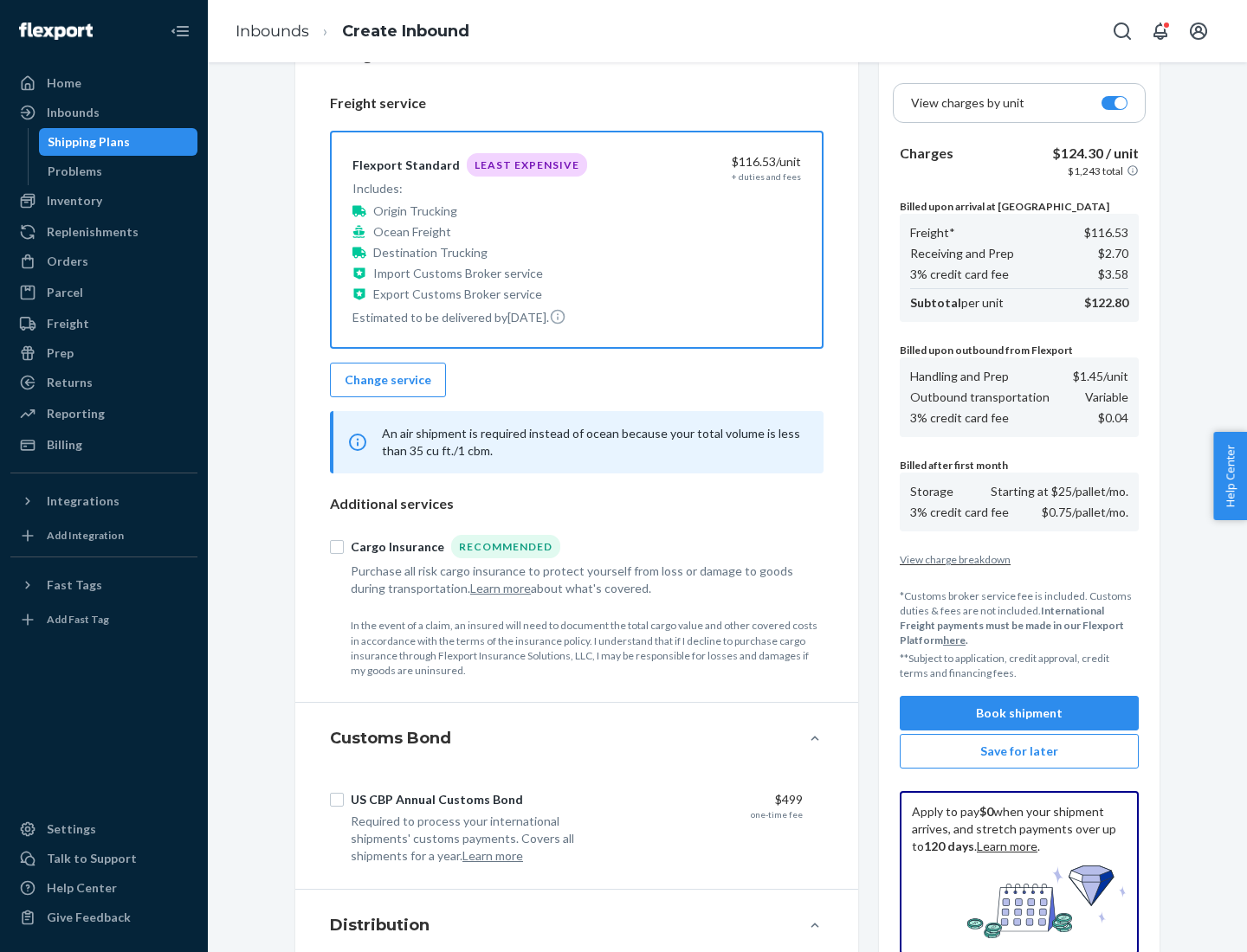
click at [1019, 713] on button "Book shipment" at bounding box center [1018, 712] width 239 height 34
